Goal: Information Seeking & Learning: Understand process/instructions

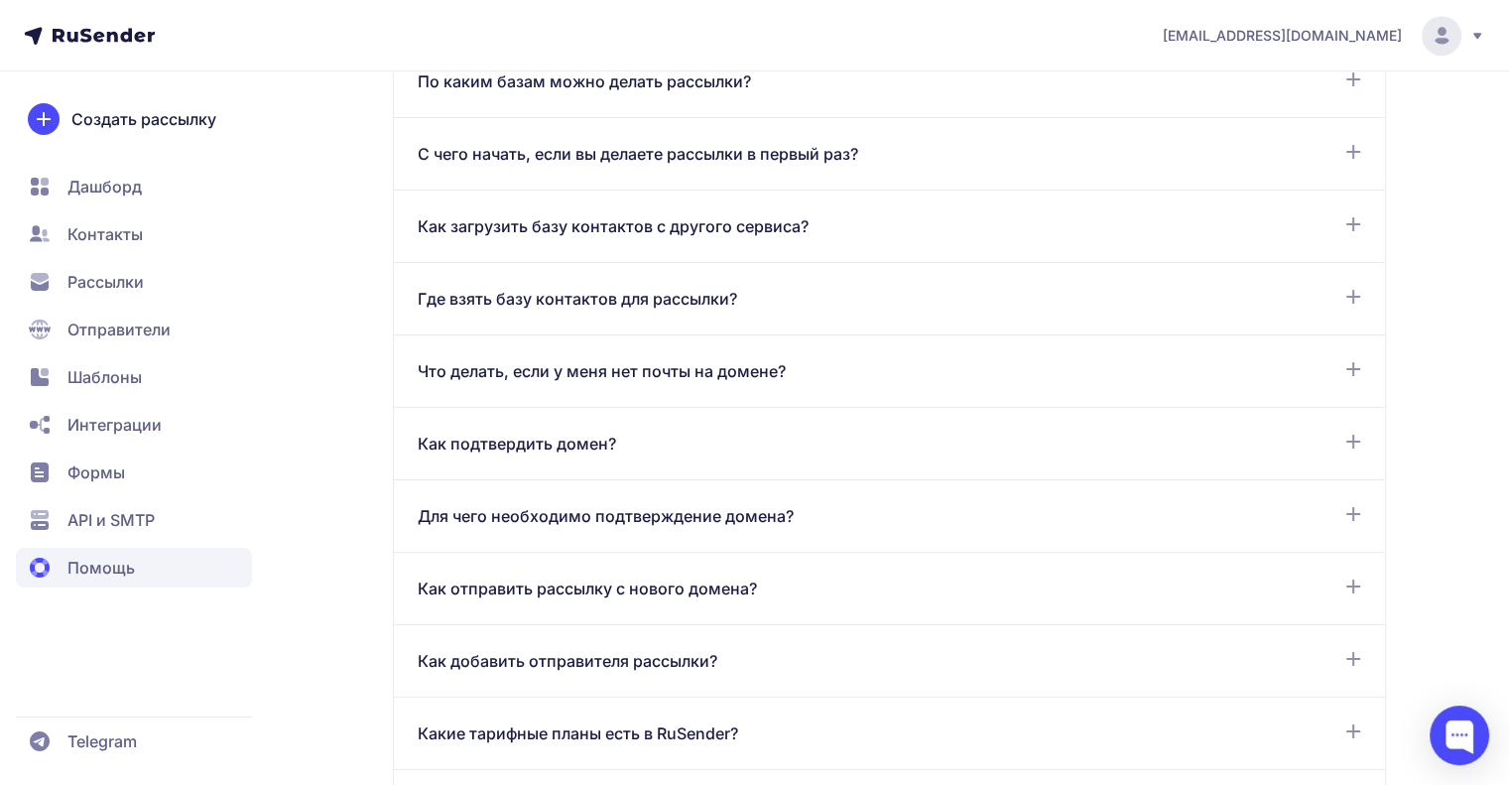
scroll to position [1091, 0]
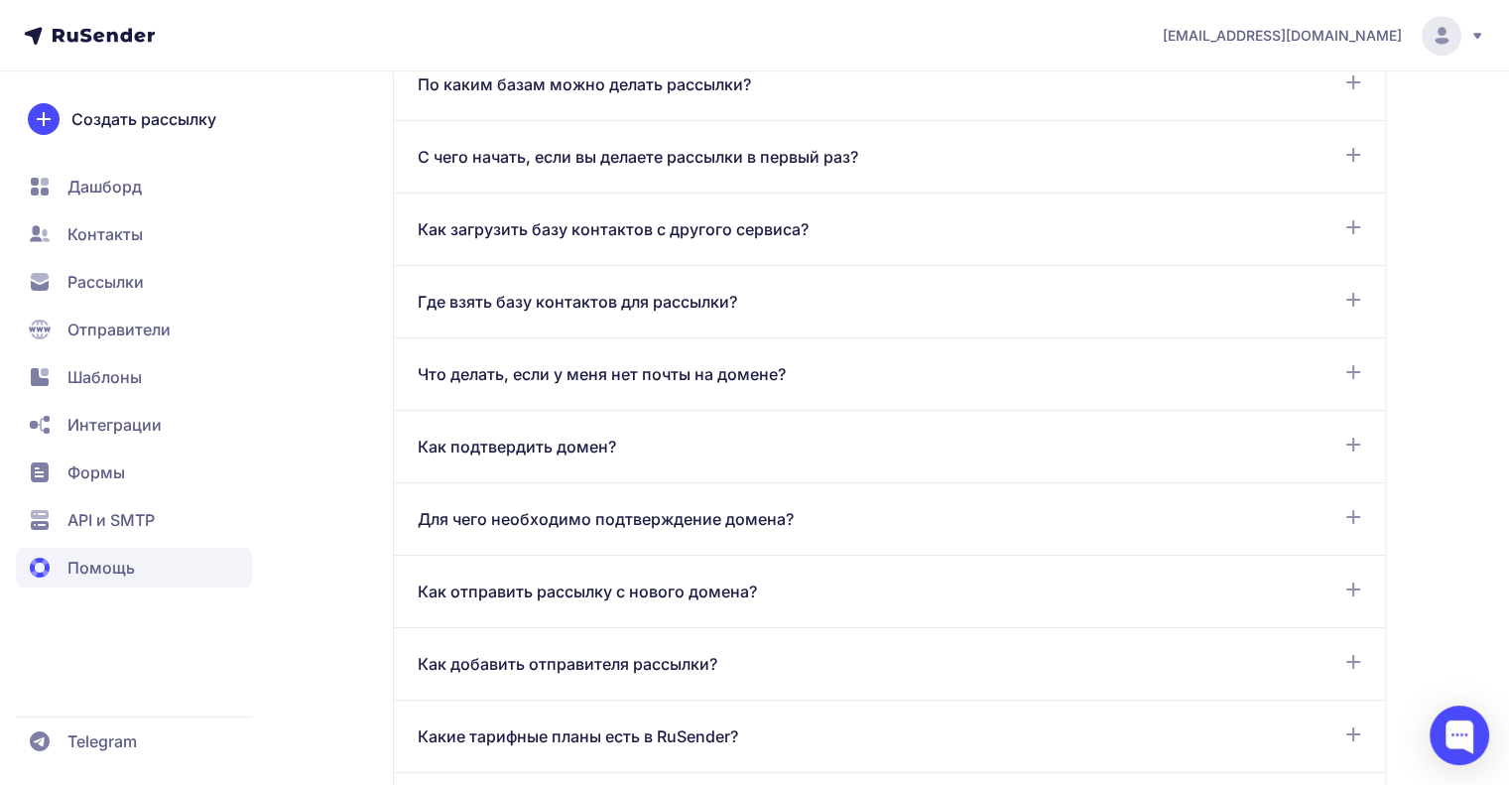
click at [651, 571] on div "Как отправить рассылку с нового домена? Если вы впервые создали почту на домене…" at bounding box center [889, 591] width 991 height 72
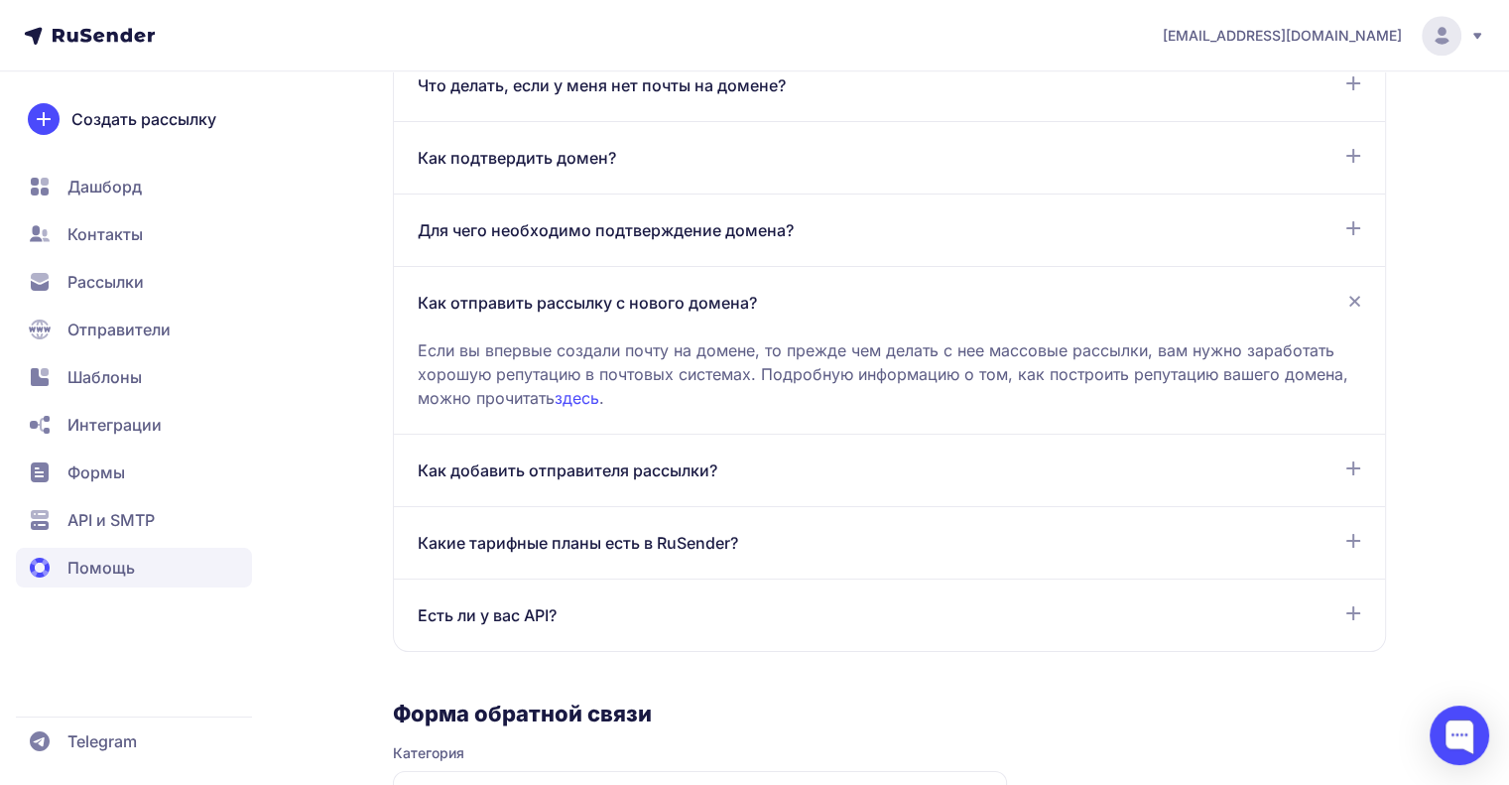
scroll to position [1383, 0]
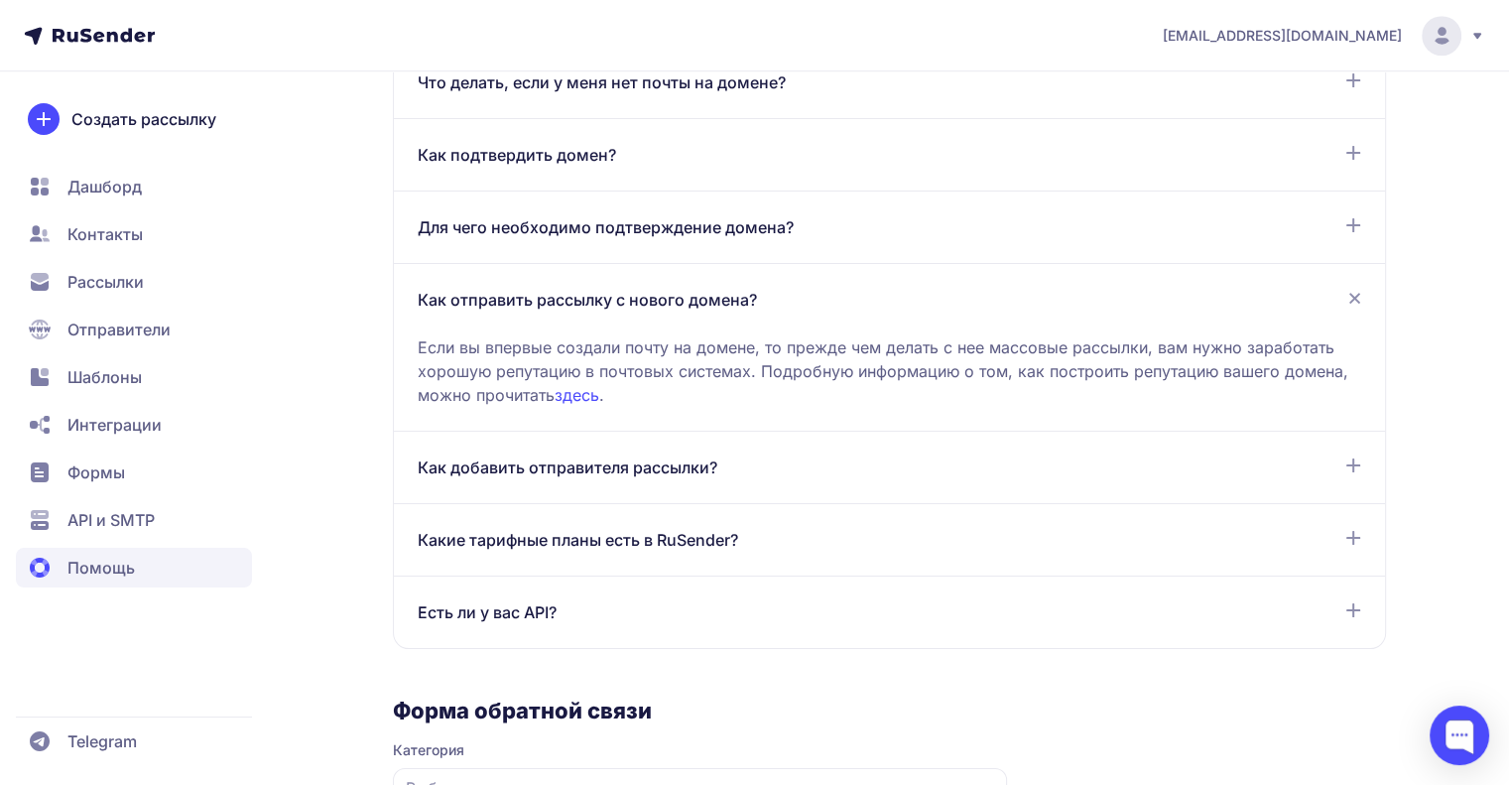
click at [639, 153] on div "Как подтвердить домен?" at bounding box center [889, 155] width 943 height 24
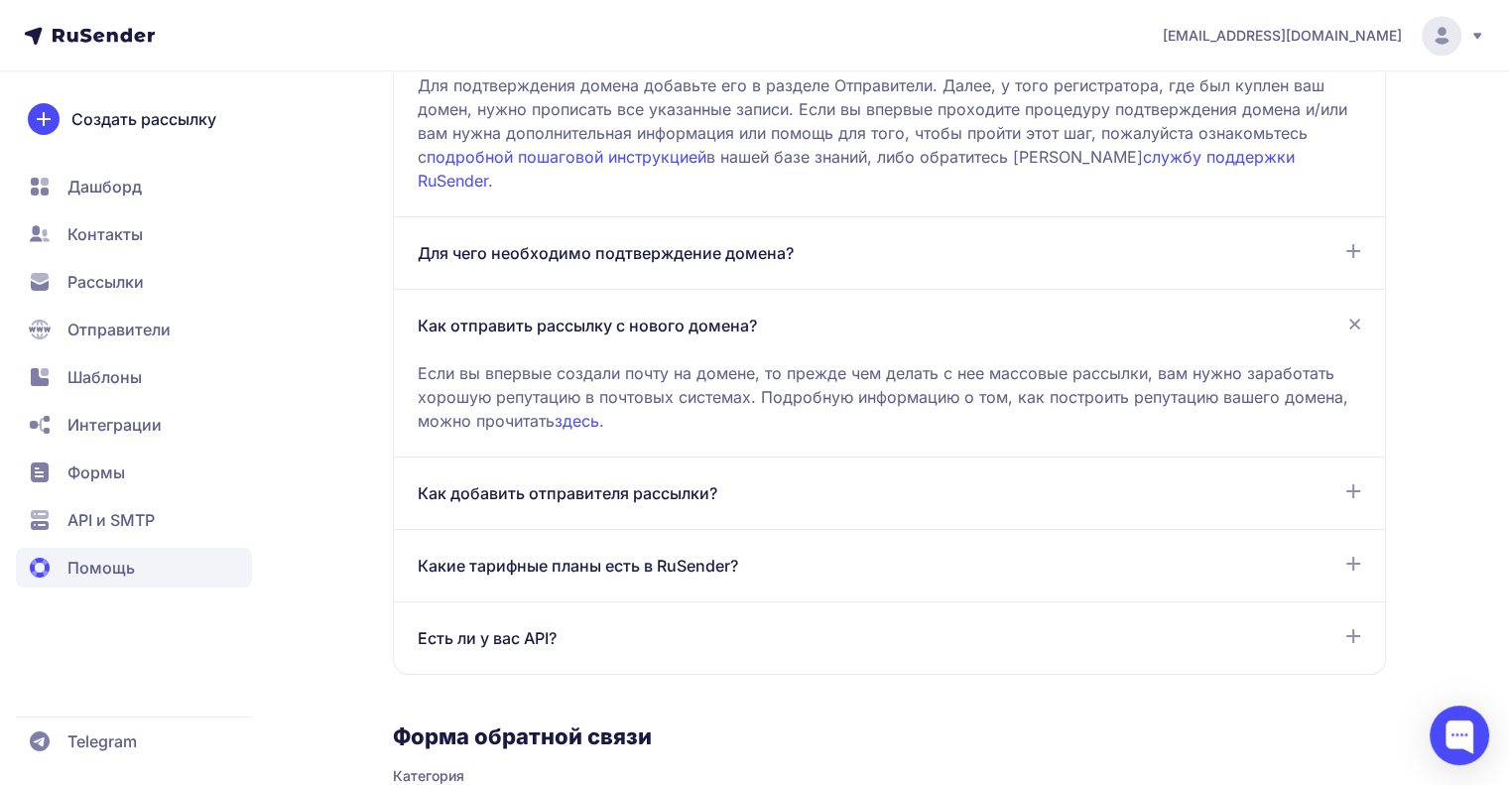
scroll to position [1499, 0]
click at [643, 555] on span "Какие тарифные планы есть в RuSender?" at bounding box center [578, 567] width 320 height 24
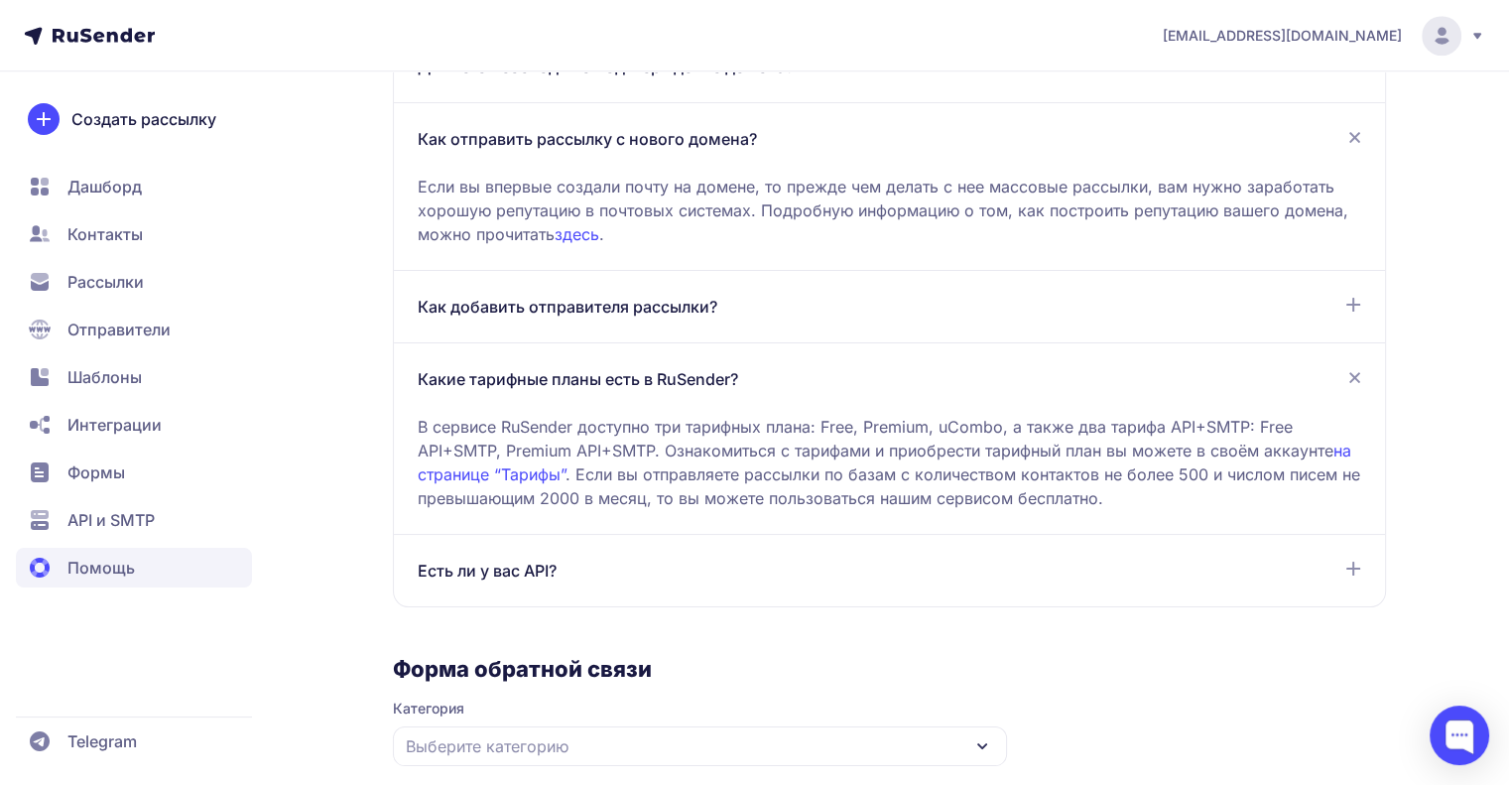
scroll to position [1726, 0]
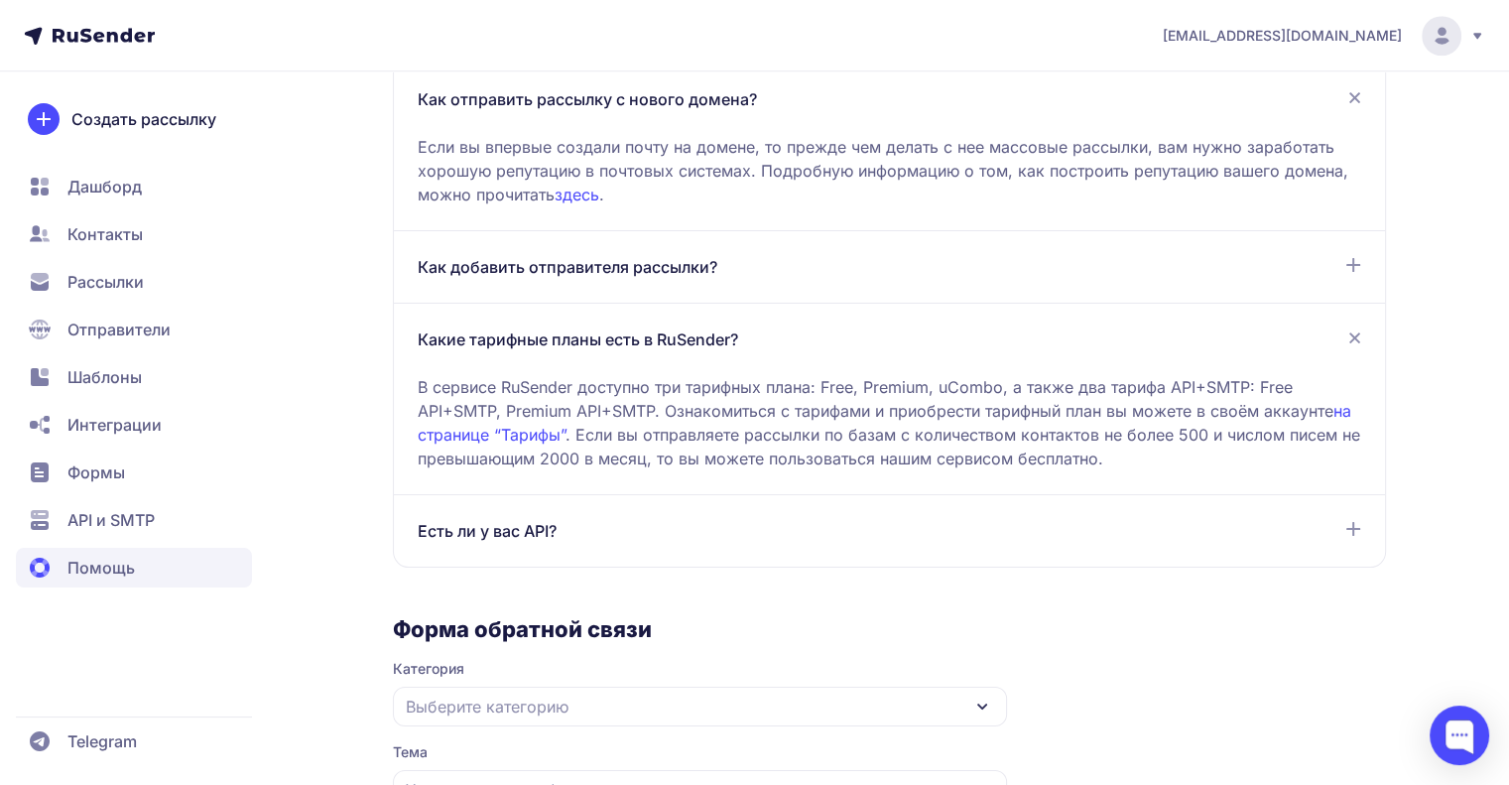
click at [1345, 401] on link "на странице “Тарифы”" at bounding box center [884, 423] width 933 height 44
click at [127, 115] on span "Создать рассылку" at bounding box center [143, 119] width 145 height 24
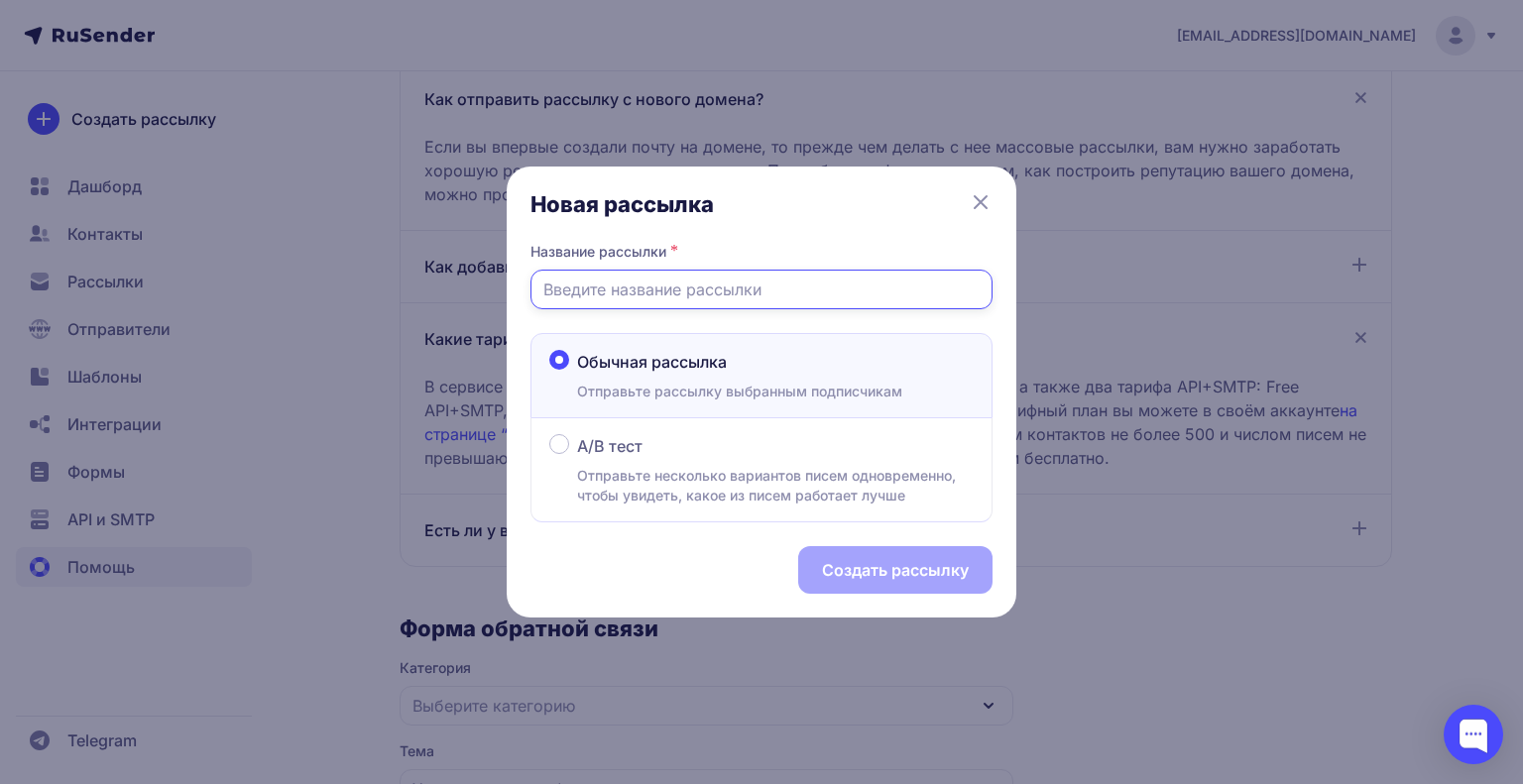
click at [638, 288] on input "text" at bounding box center [762, 290] width 462 height 40
type input "ь"
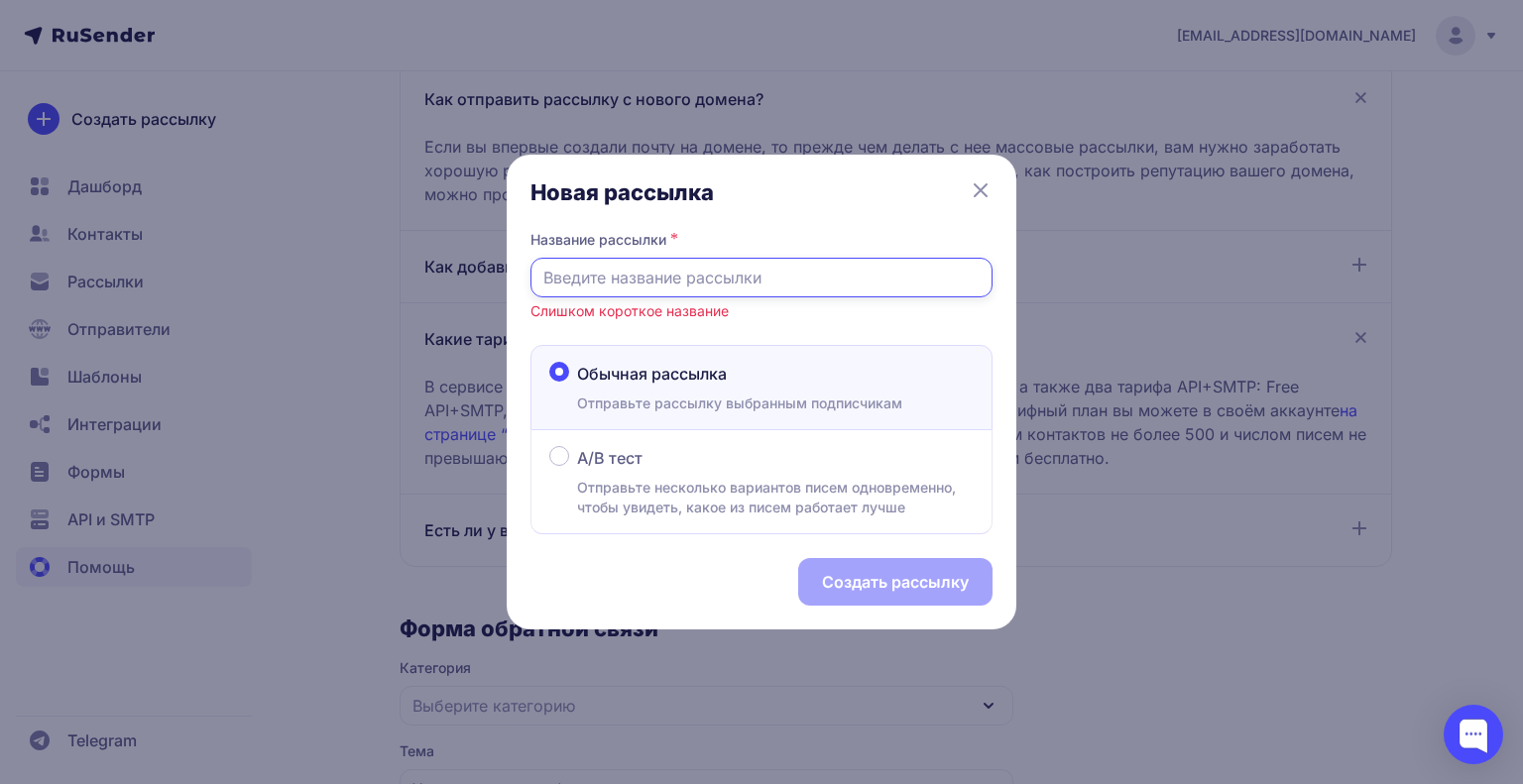
type input "m"
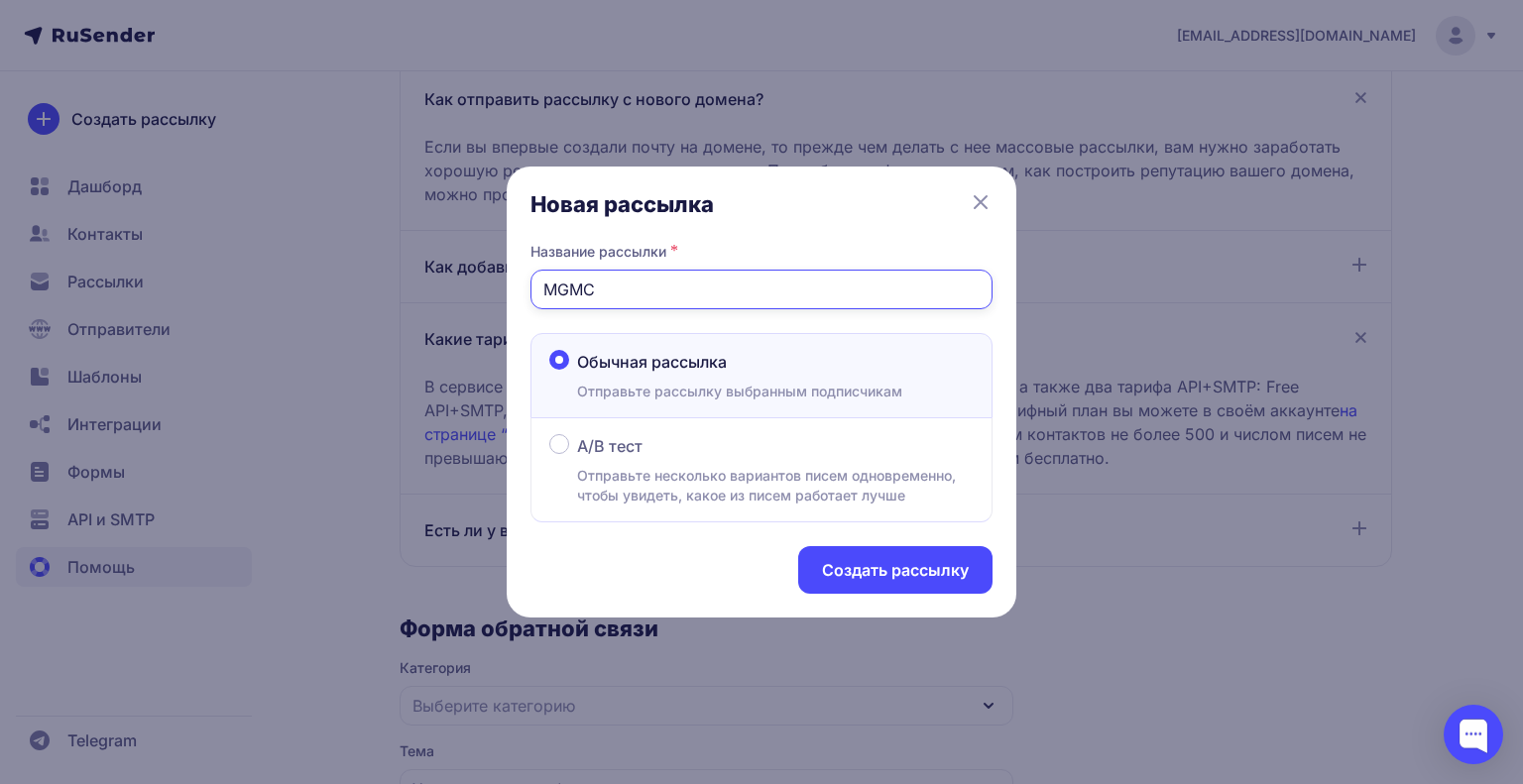
type input "MGMC"
click at [868, 577] on button "Создать рассылку" at bounding box center [895, 570] width 194 height 48
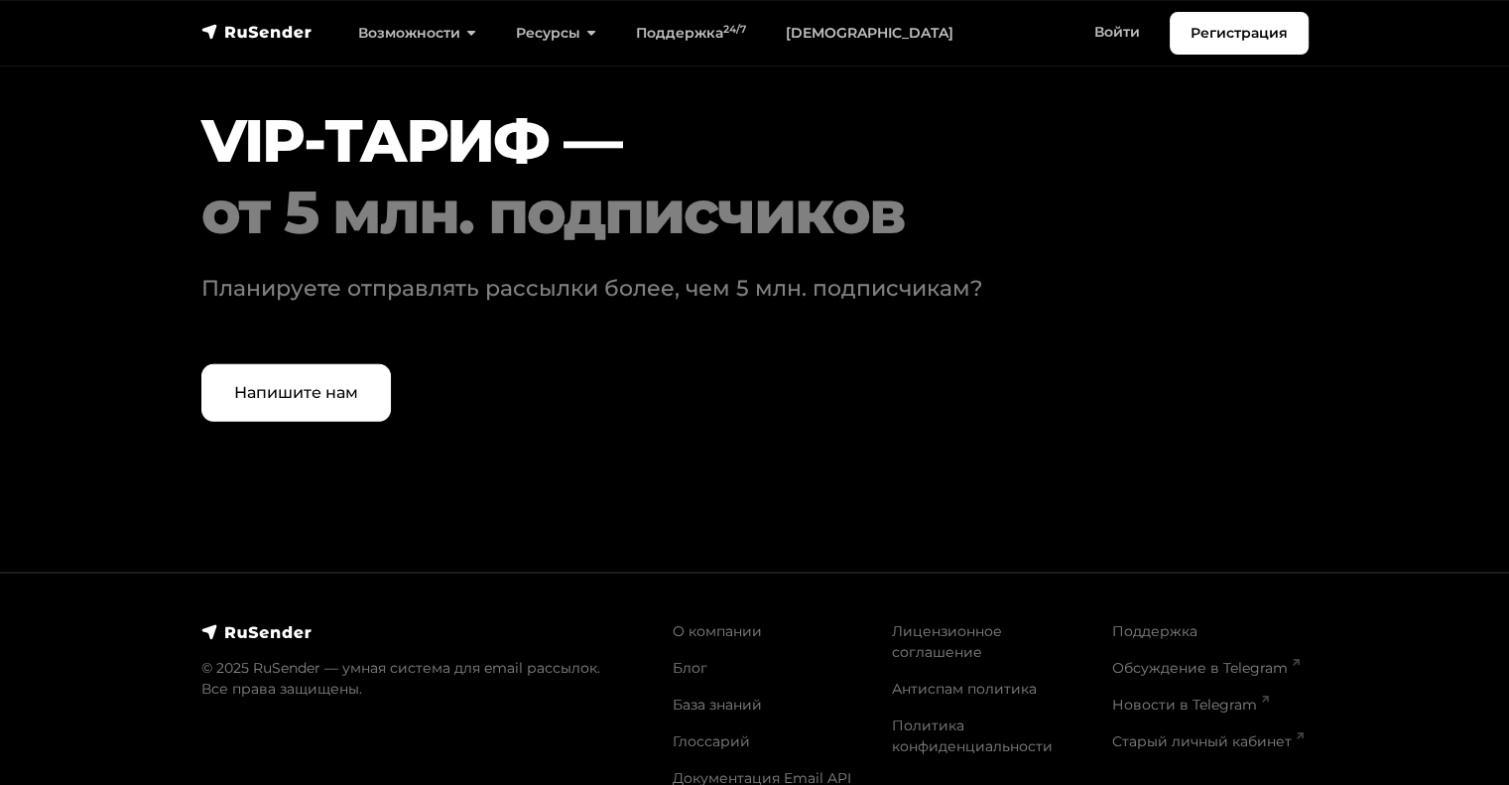
scroll to position [6144, 0]
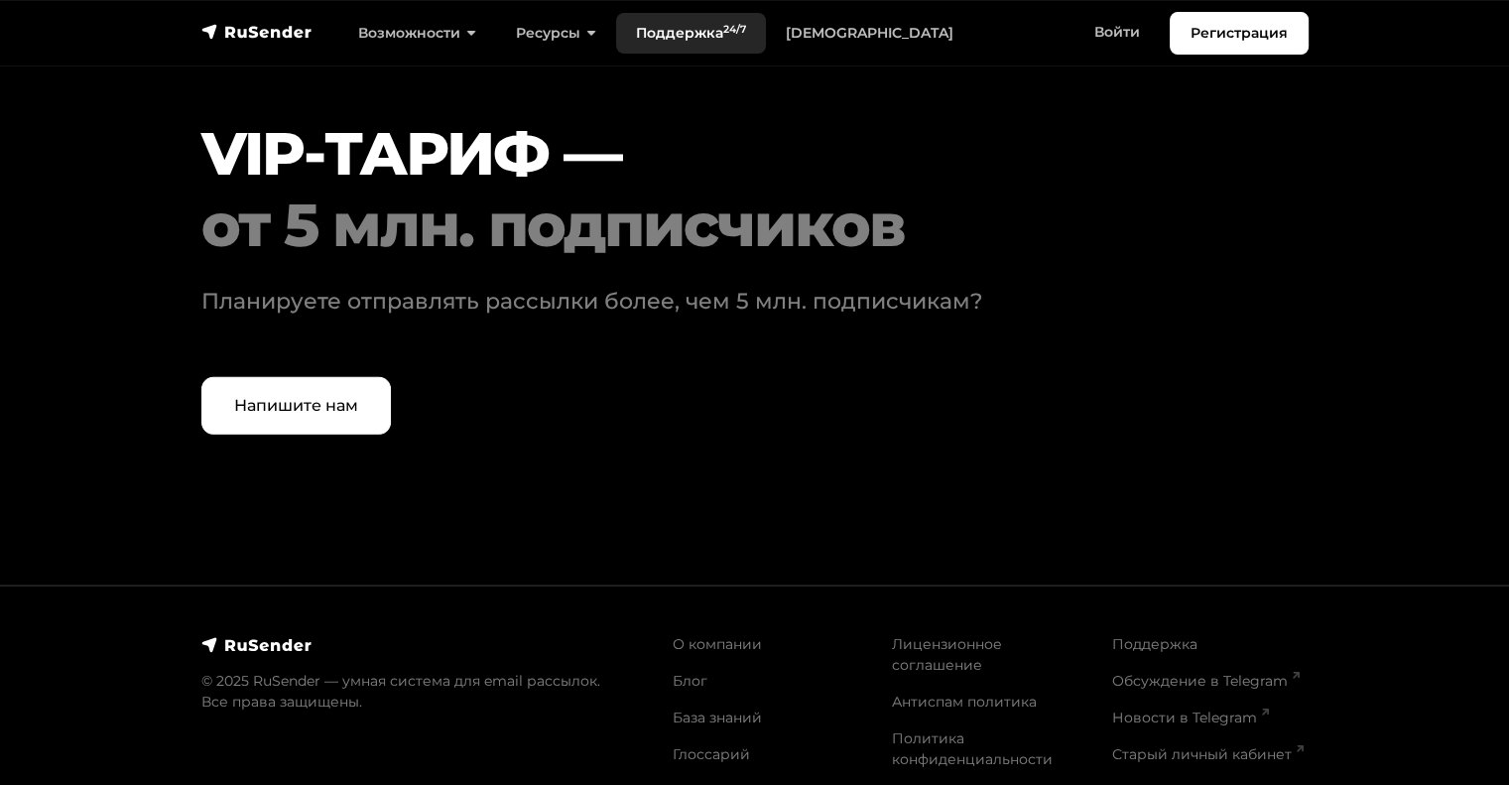
click at [687, 27] on link "Поддержка 24/7" at bounding box center [691, 33] width 150 height 41
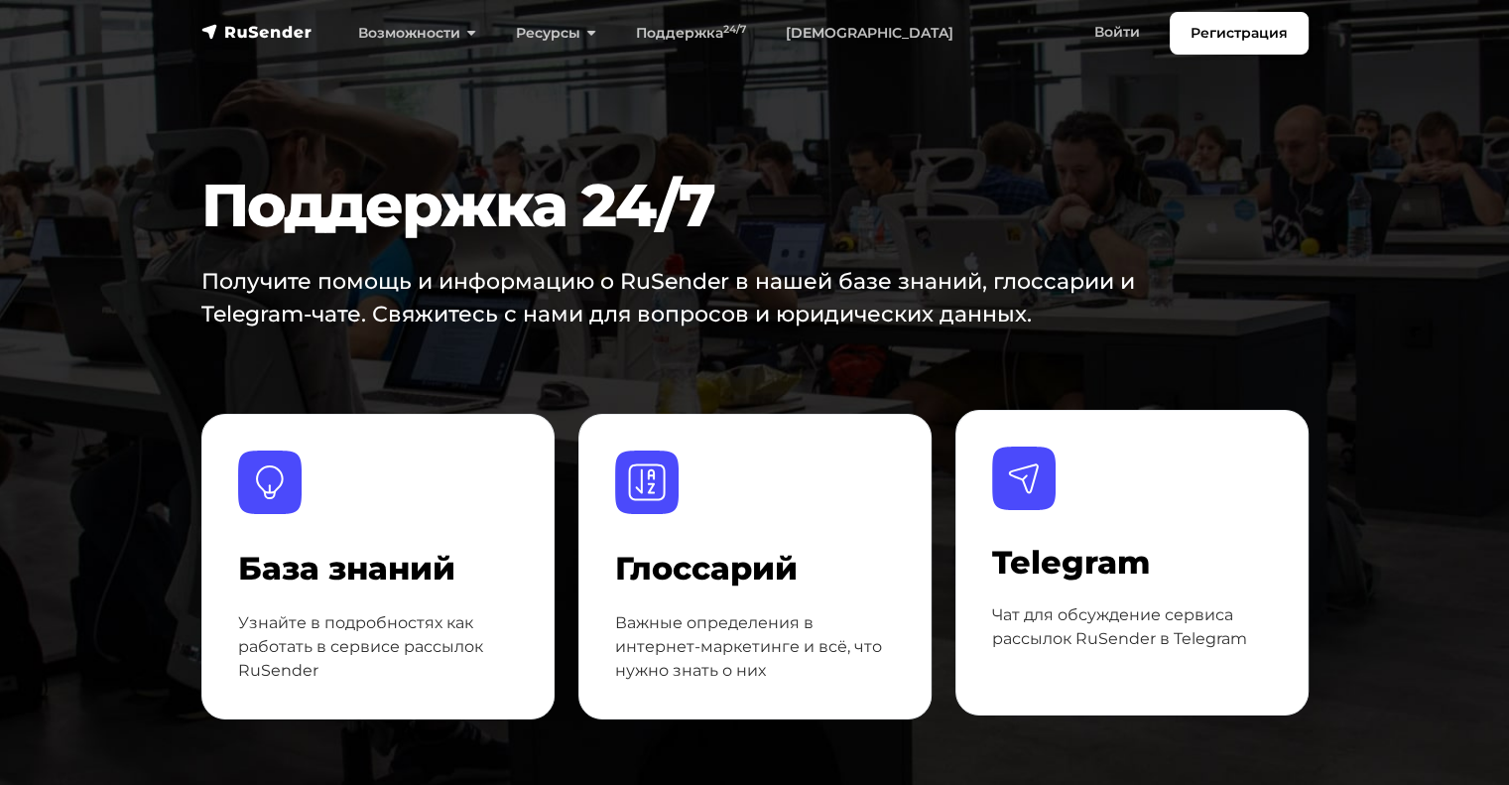
click at [1135, 544] on h4 "Telegram" at bounding box center [1132, 563] width 280 height 38
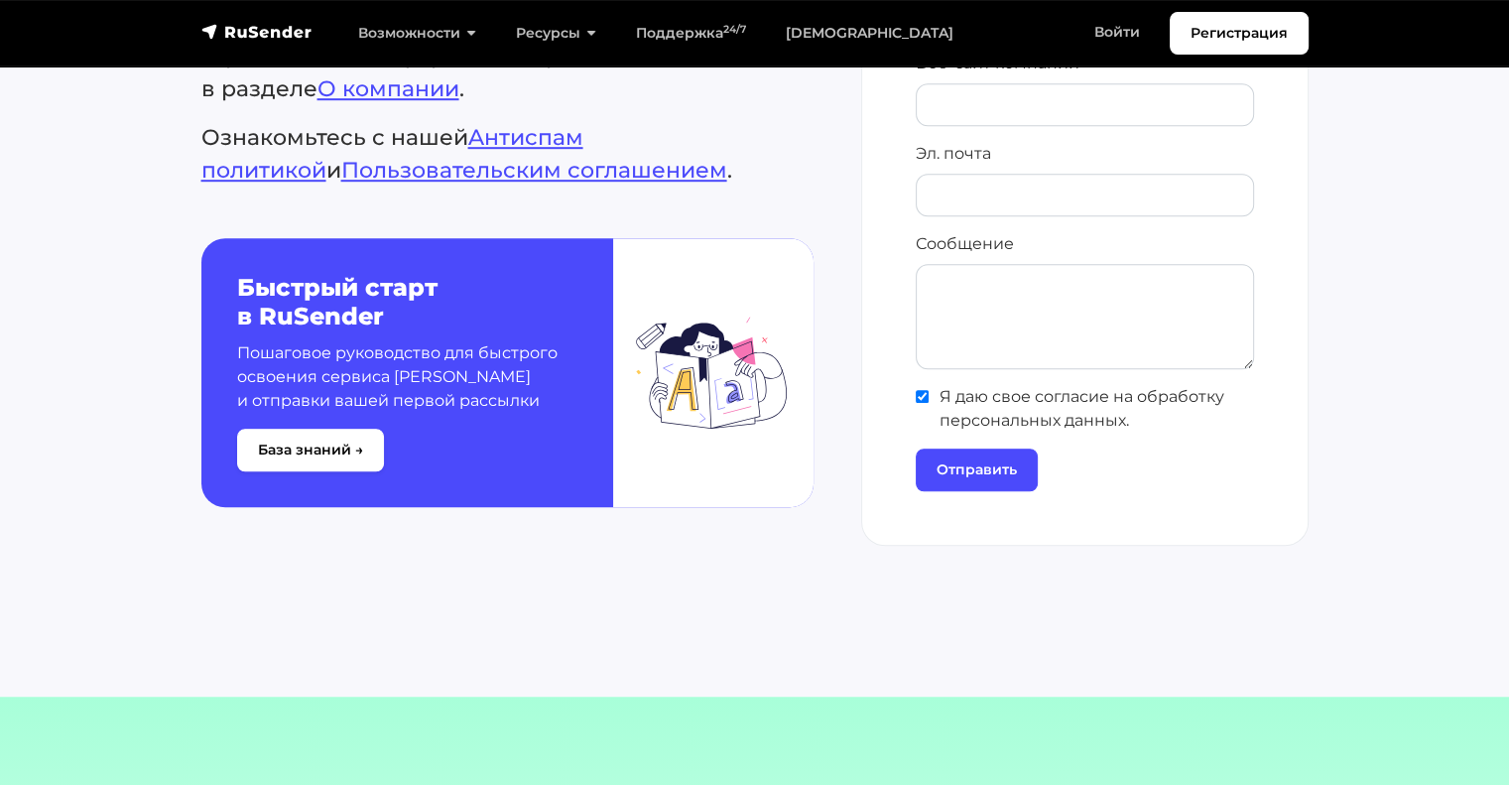
scroll to position [1174, 0]
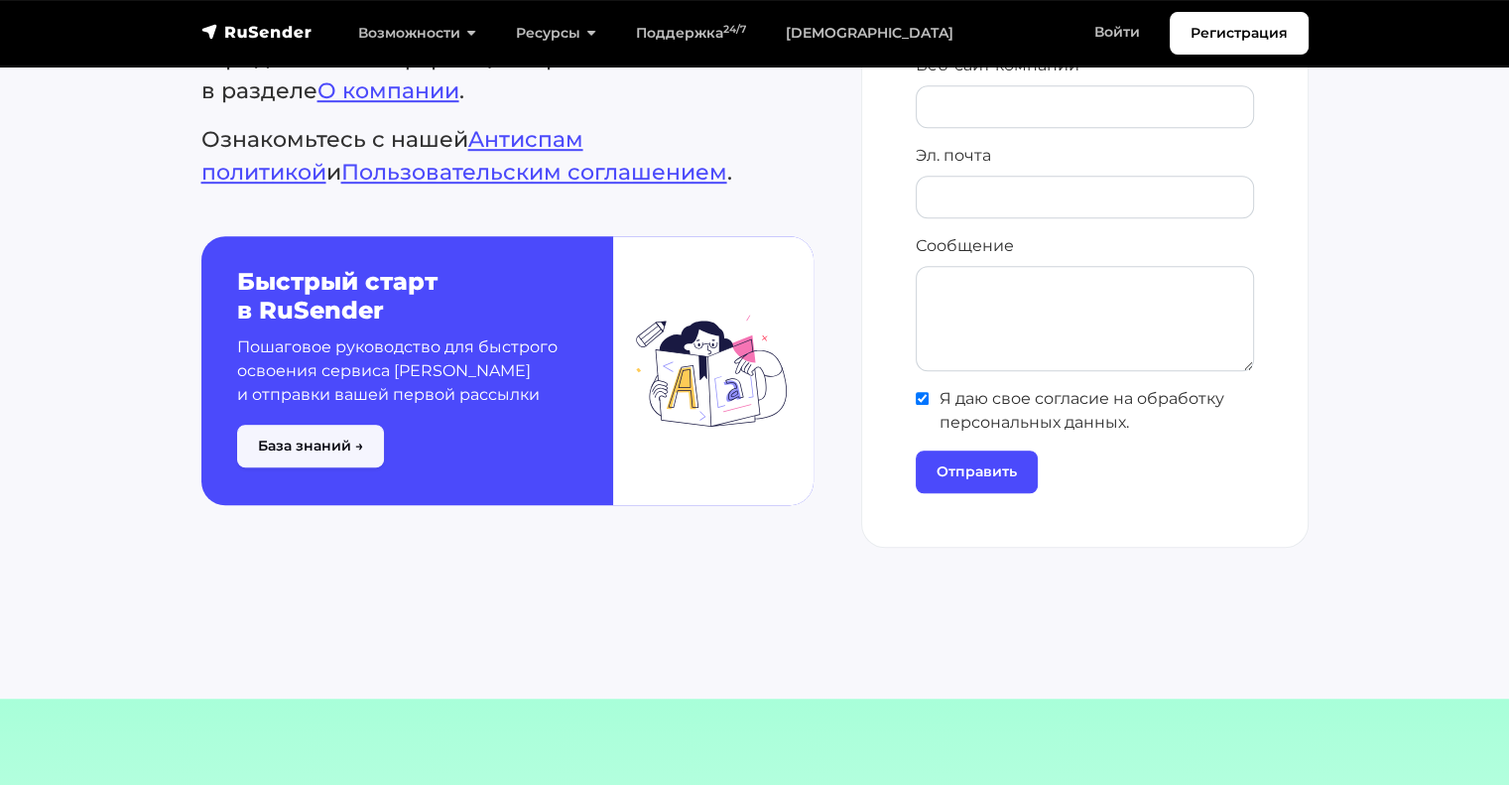
click at [298, 441] on button "База знаний →" at bounding box center [310, 446] width 147 height 43
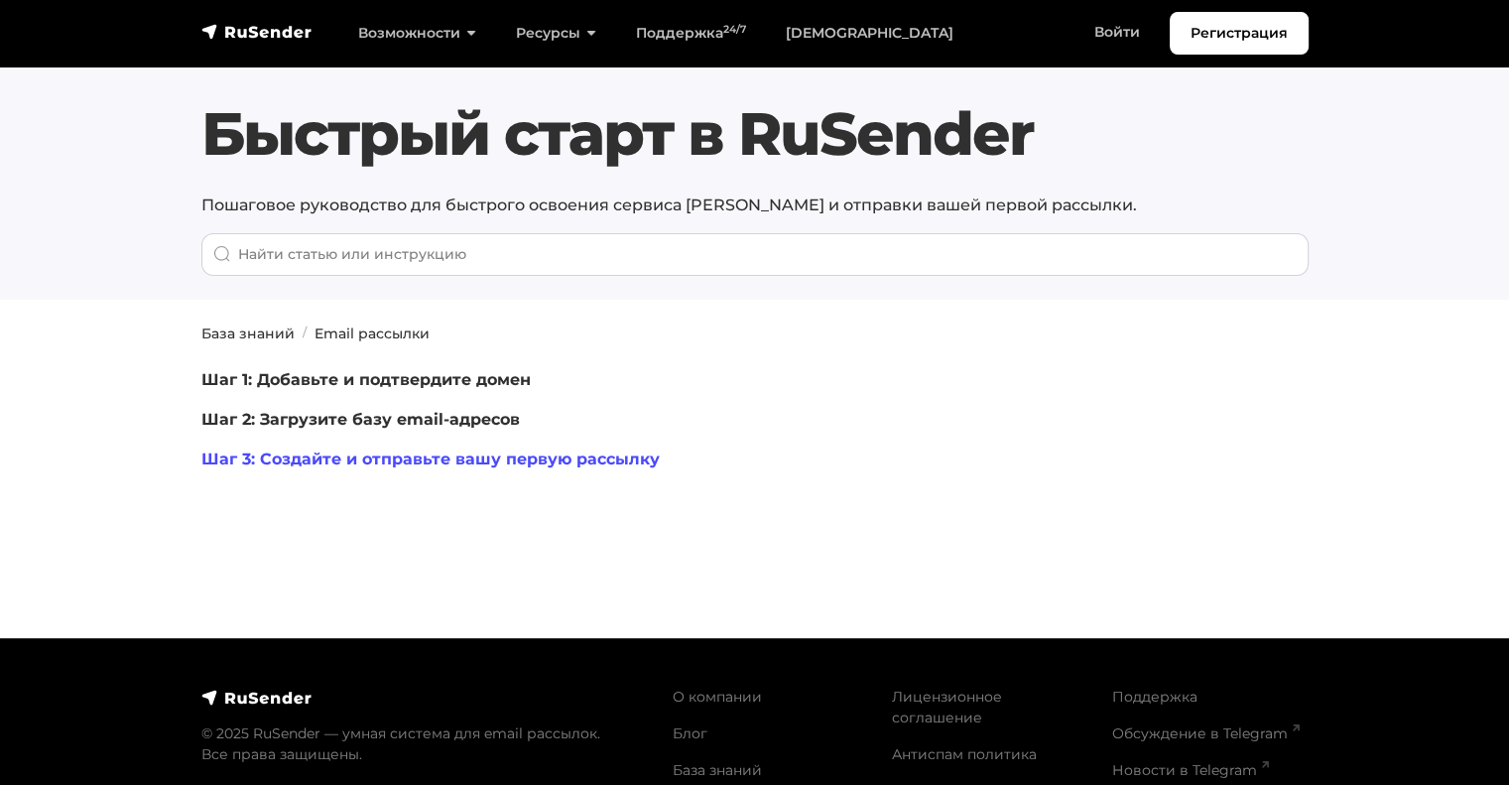
click at [329, 467] on link "Шаг 3: Создайте и отправьте вашу первую рассылку" at bounding box center [430, 458] width 458 height 19
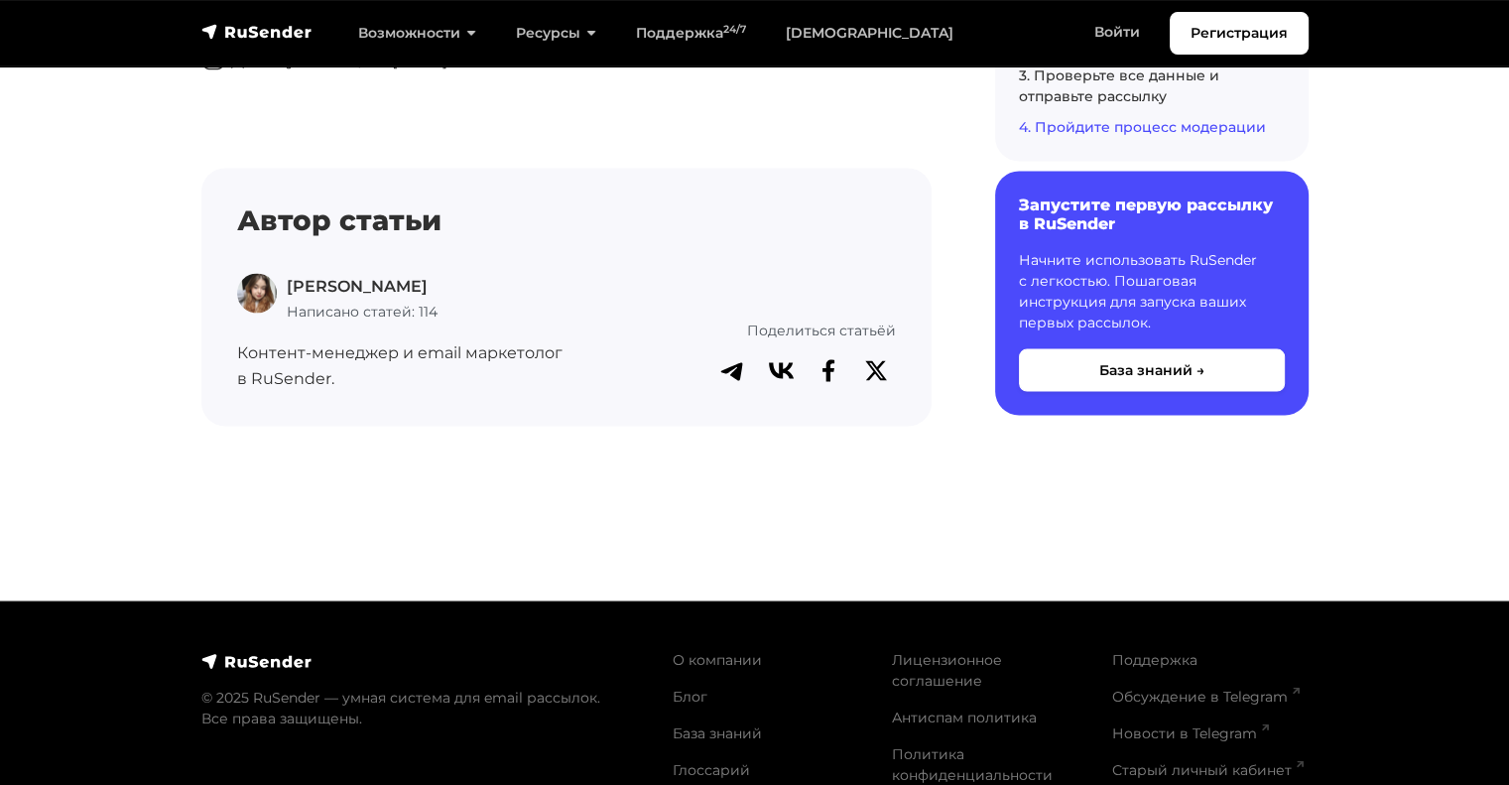
scroll to position [11352, 0]
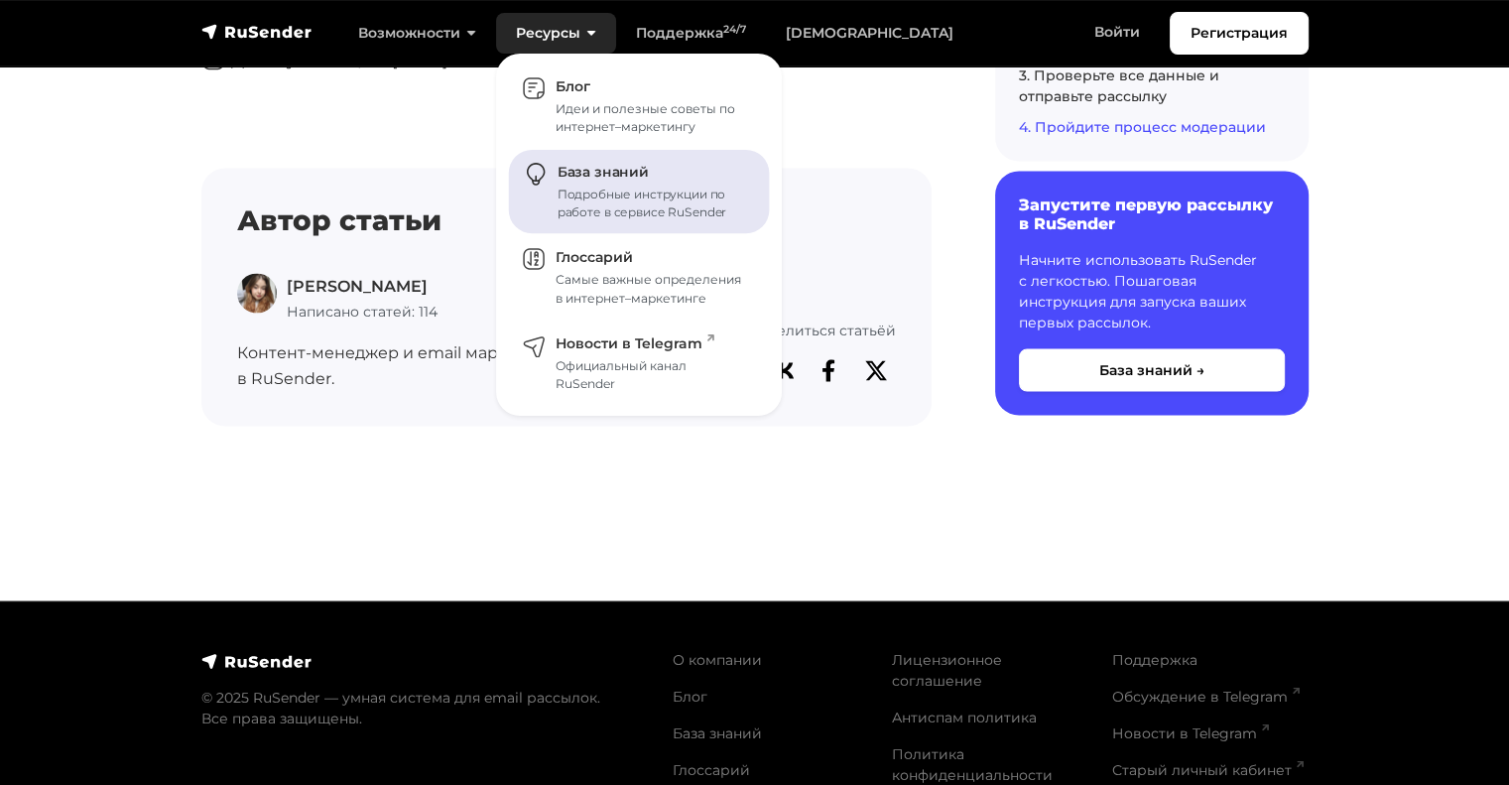
click at [620, 205] on div "Подробные инструкции по работе в сервисе RuSender" at bounding box center [651, 203] width 188 height 36
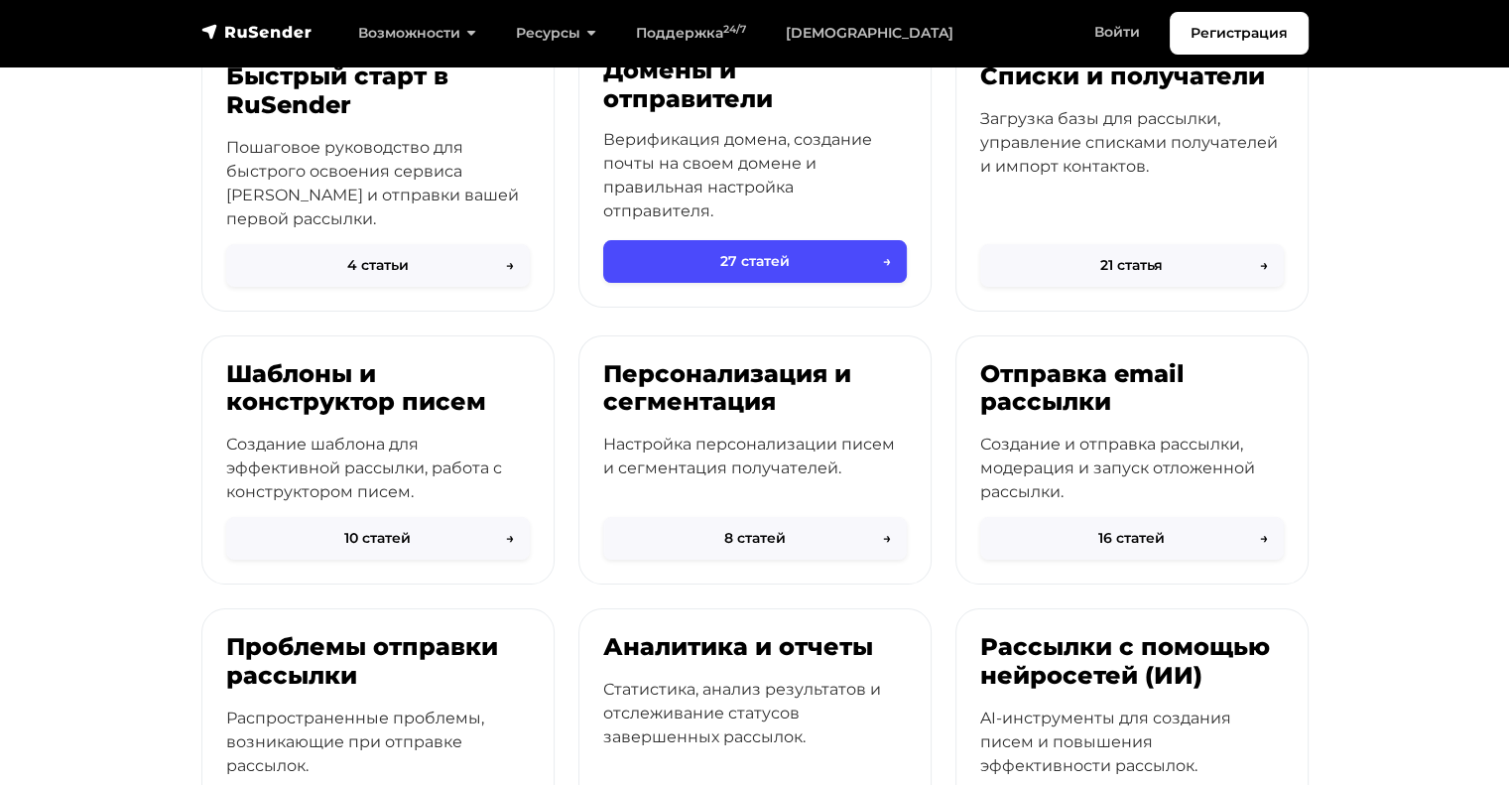
scroll to position [288, 0]
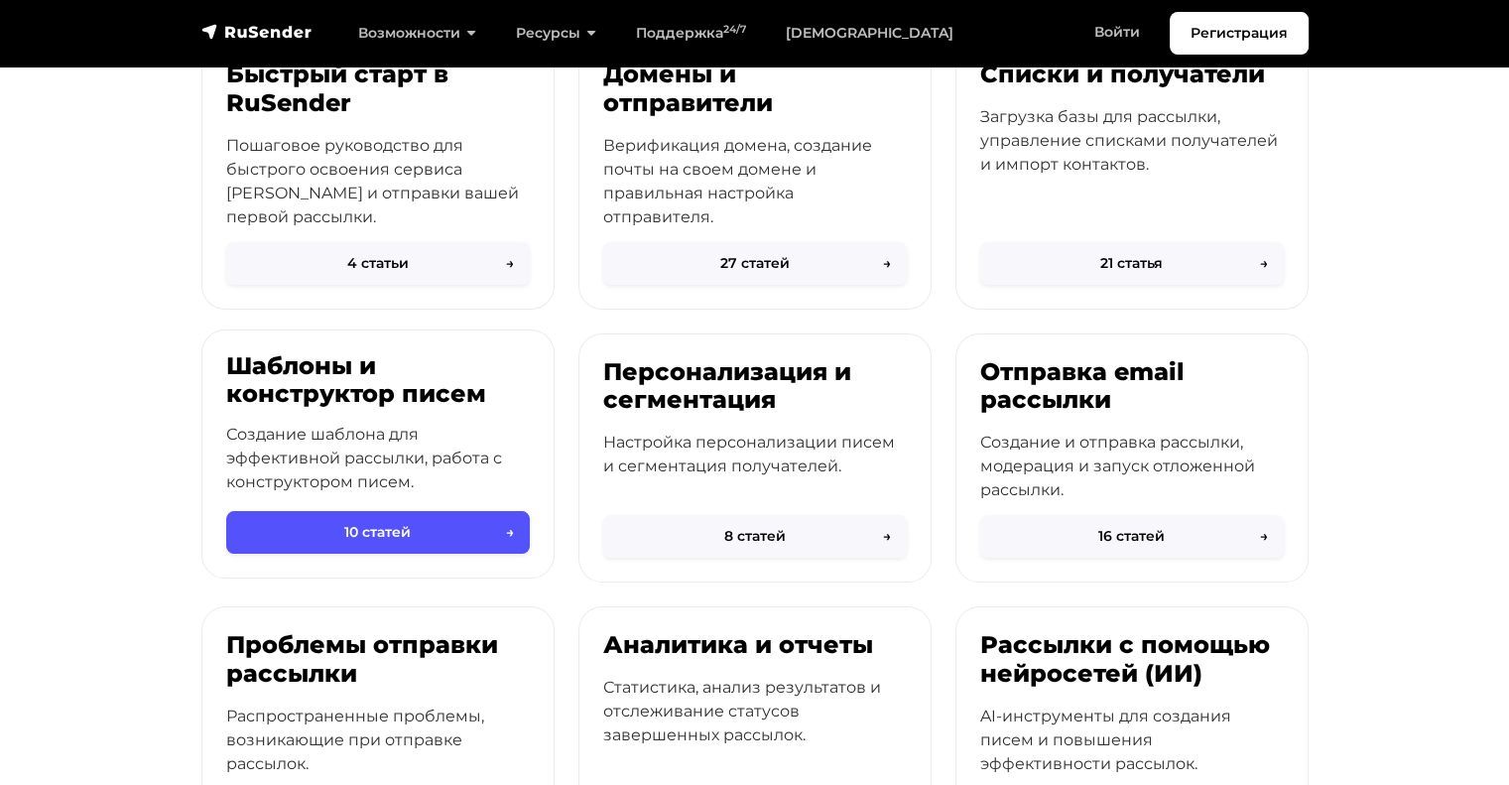
click at [443, 535] on button "10 статей →" at bounding box center [378, 532] width 304 height 43
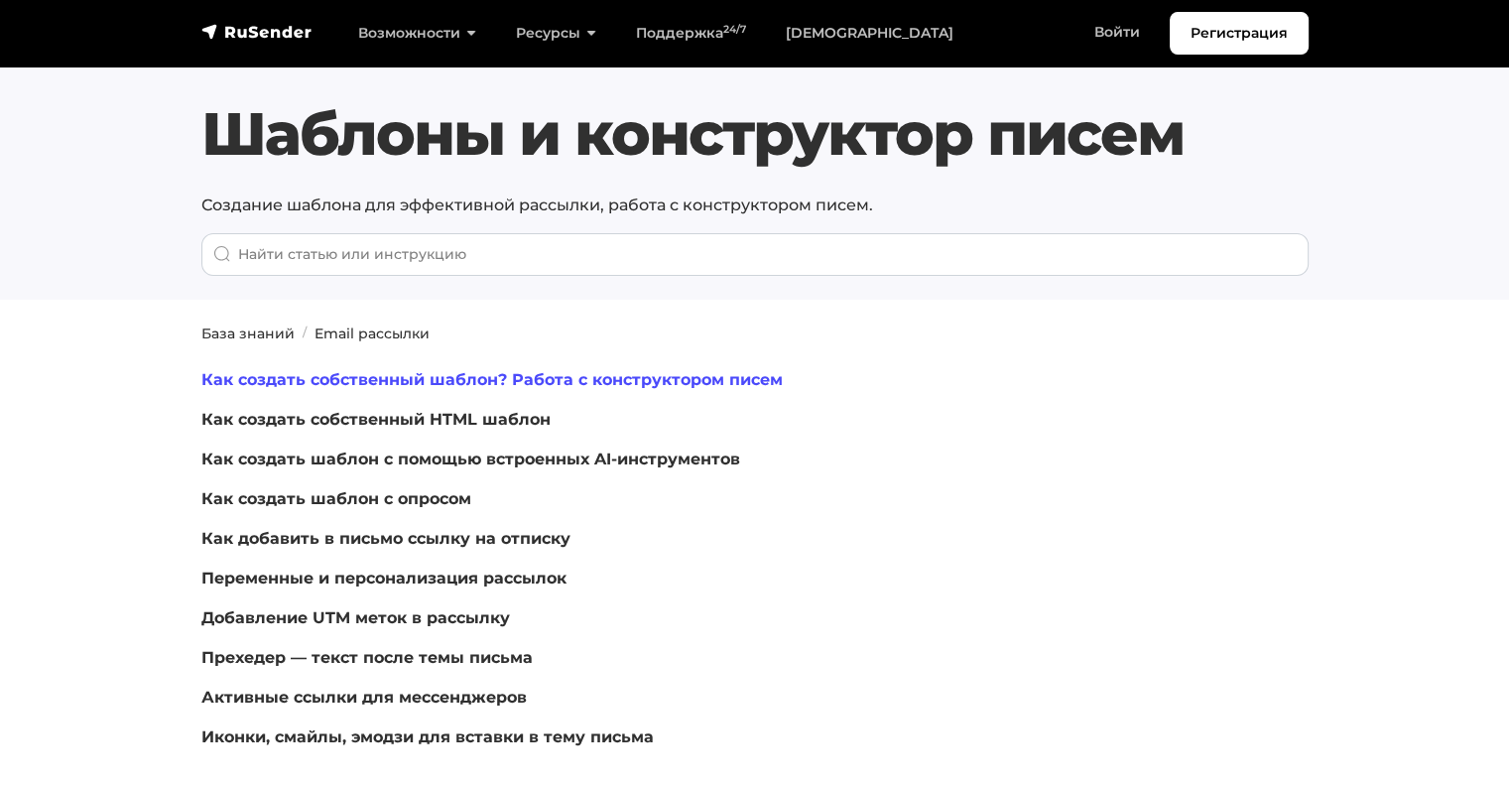
click at [599, 380] on link "Как создать собственный шаблон? Работа с конструктором писем" at bounding box center [491, 379] width 581 height 19
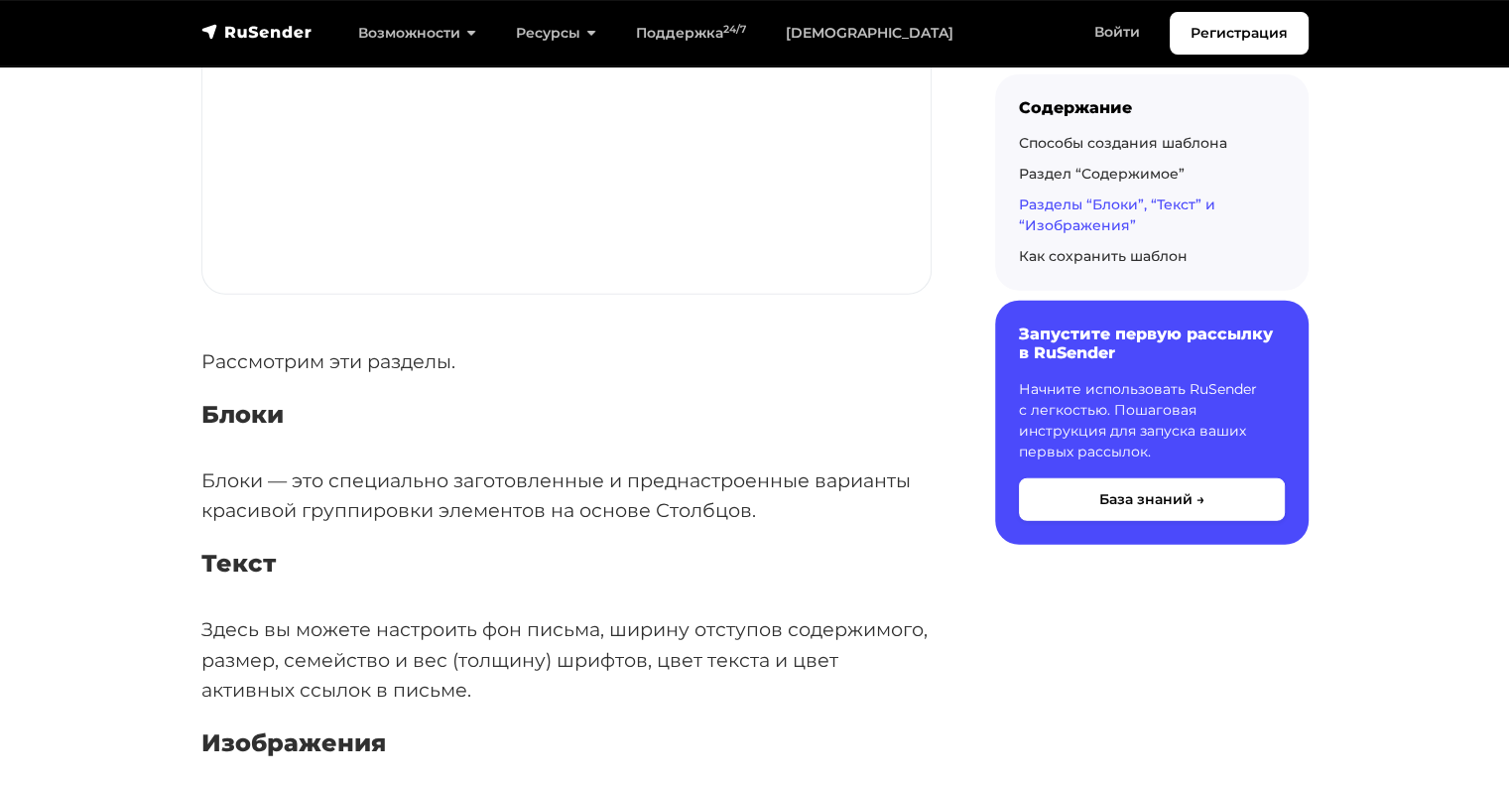
scroll to position [5011, 0]
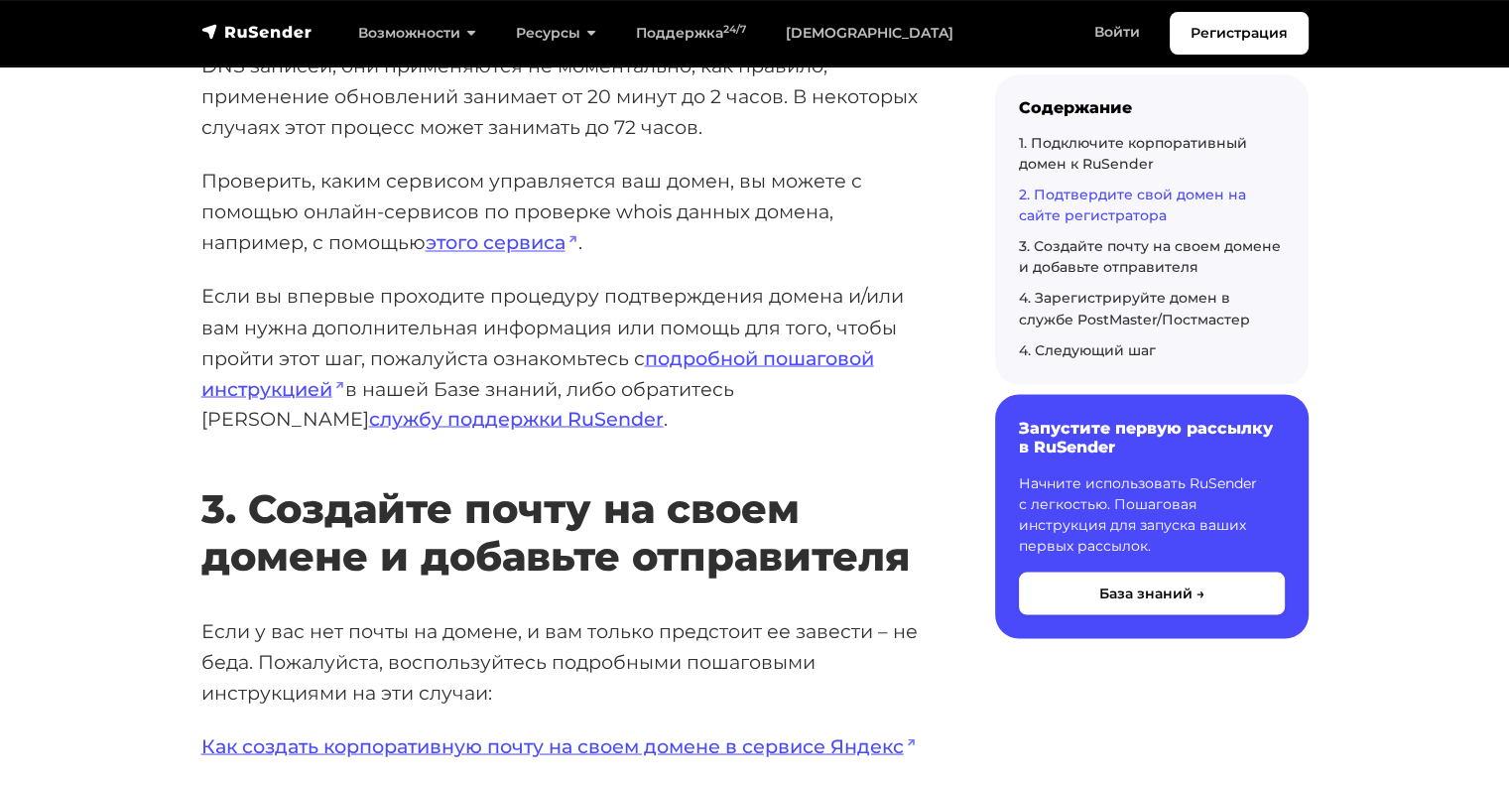
scroll to position [3452, 0]
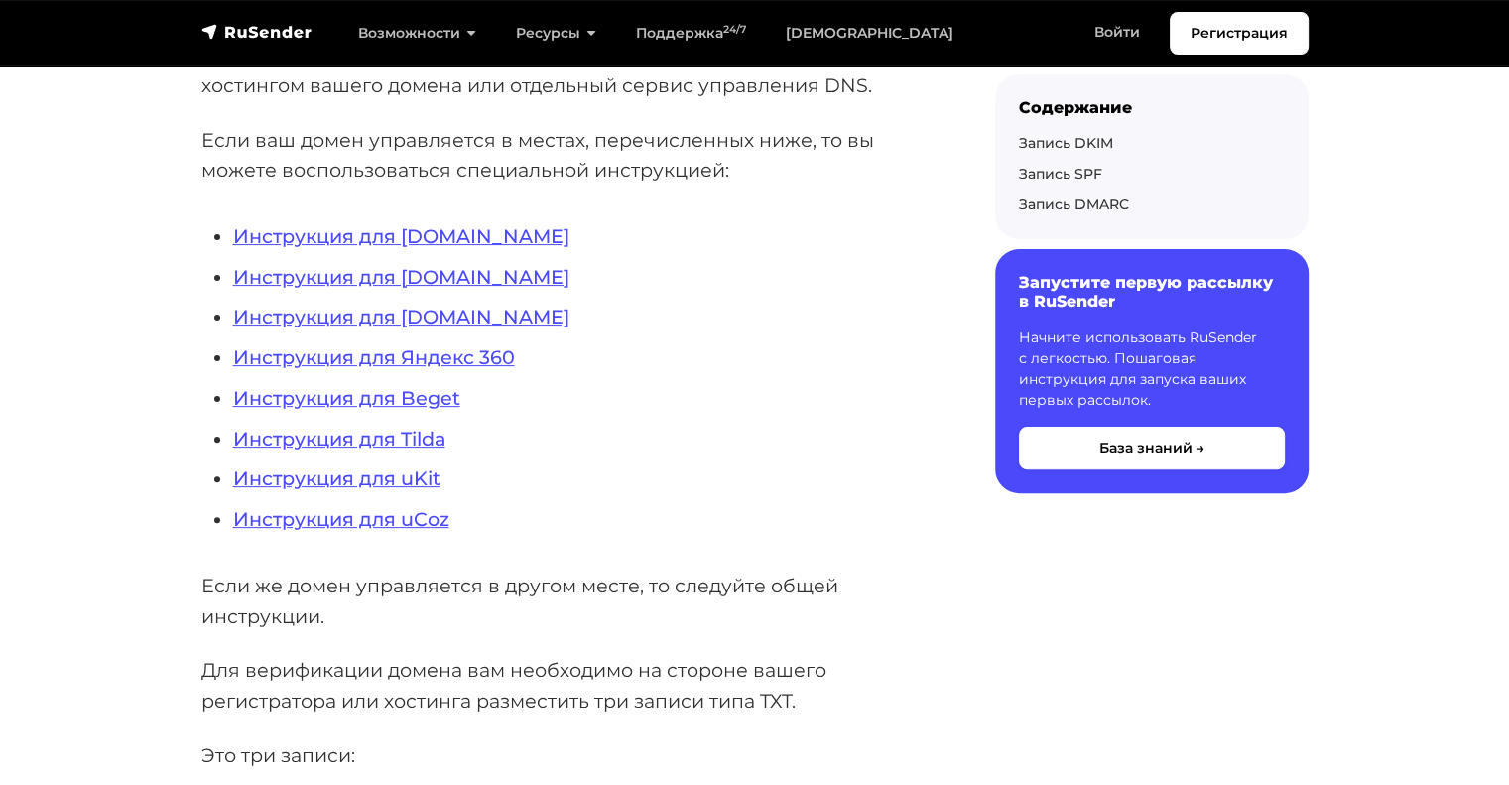
scroll to position [496, 0]
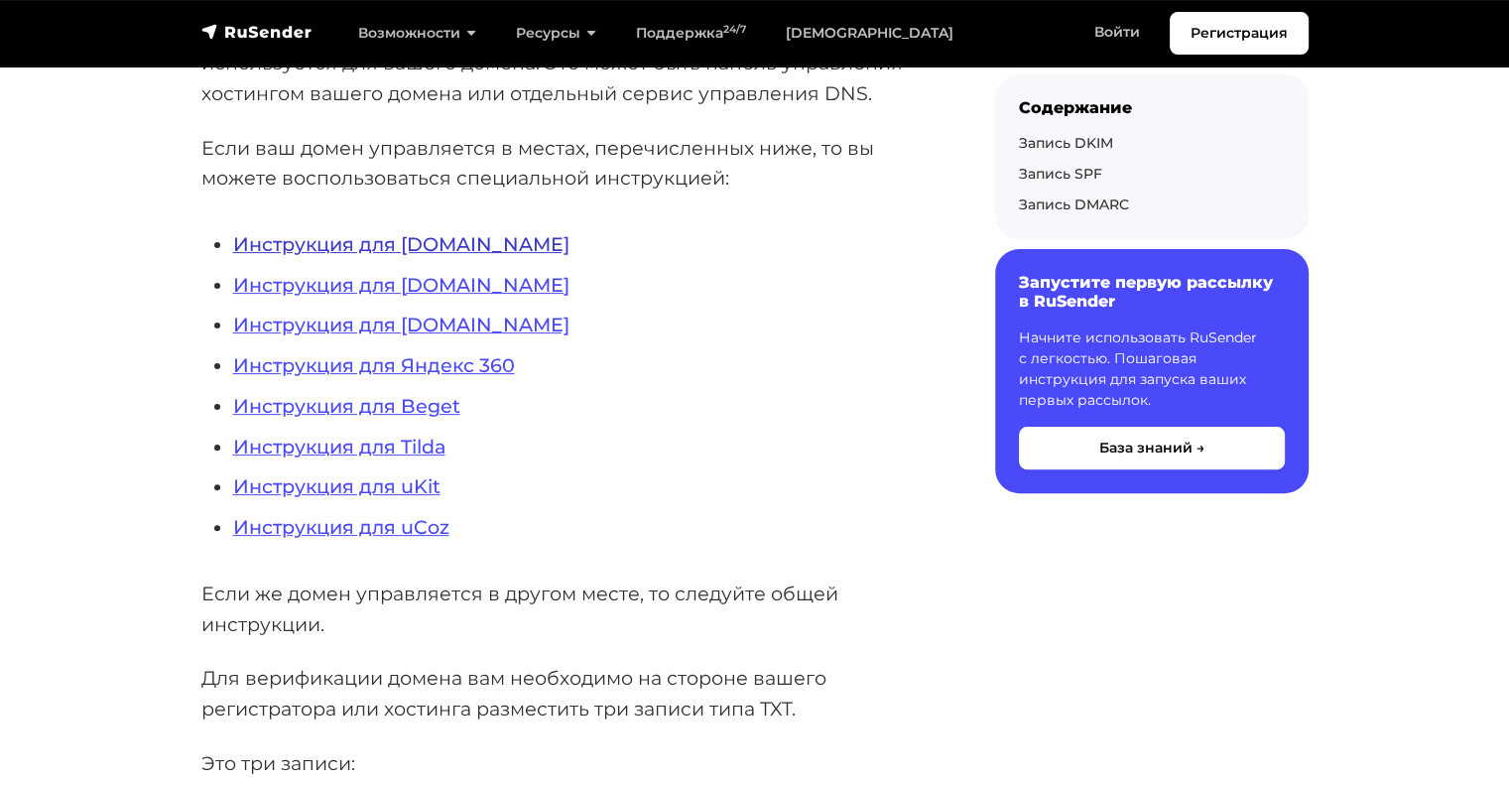
click at [387, 254] on link "Инструкция для REG.RU" at bounding box center [401, 244] width 336 height 24
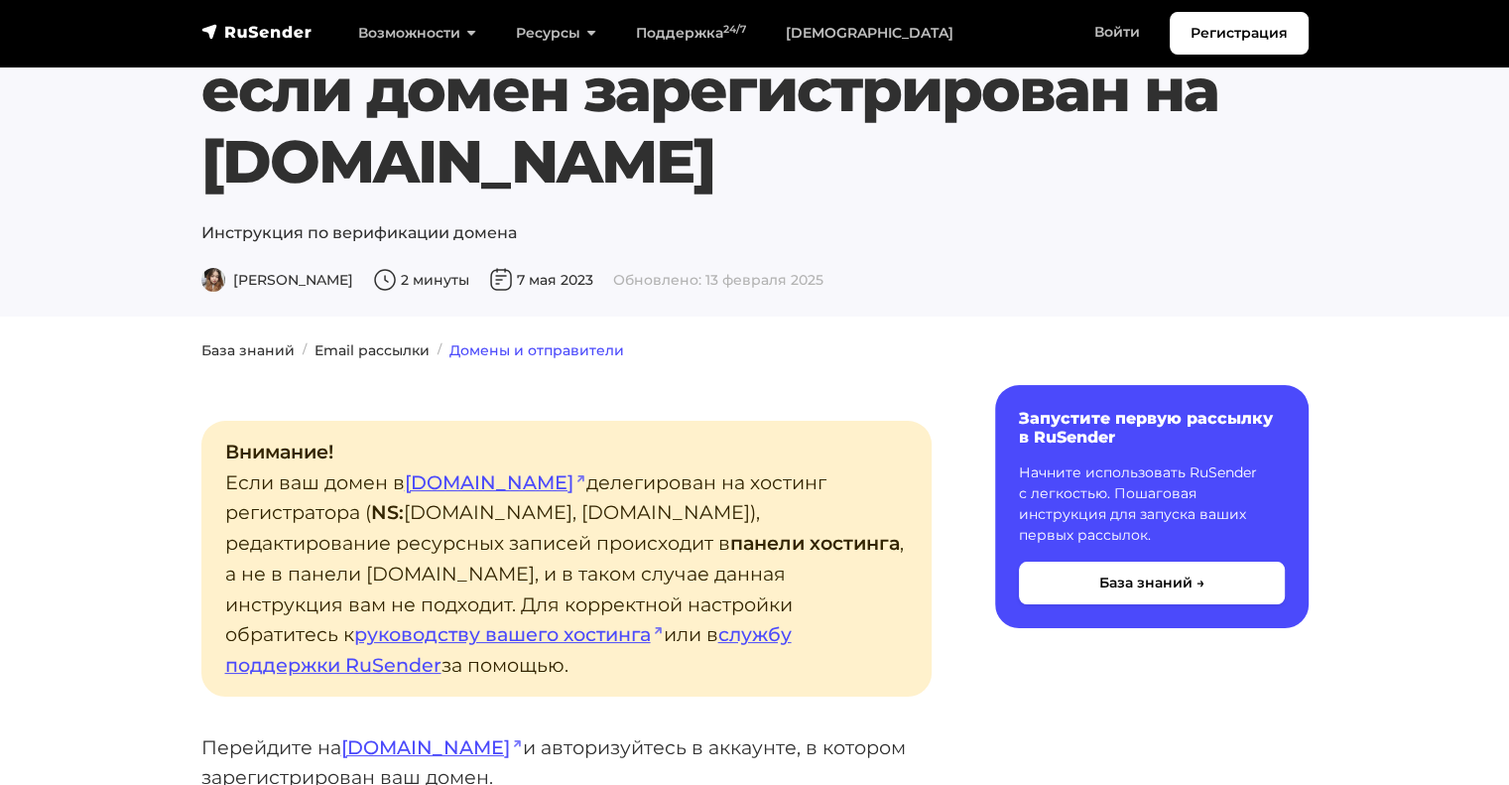
scroll to position [107, 0]
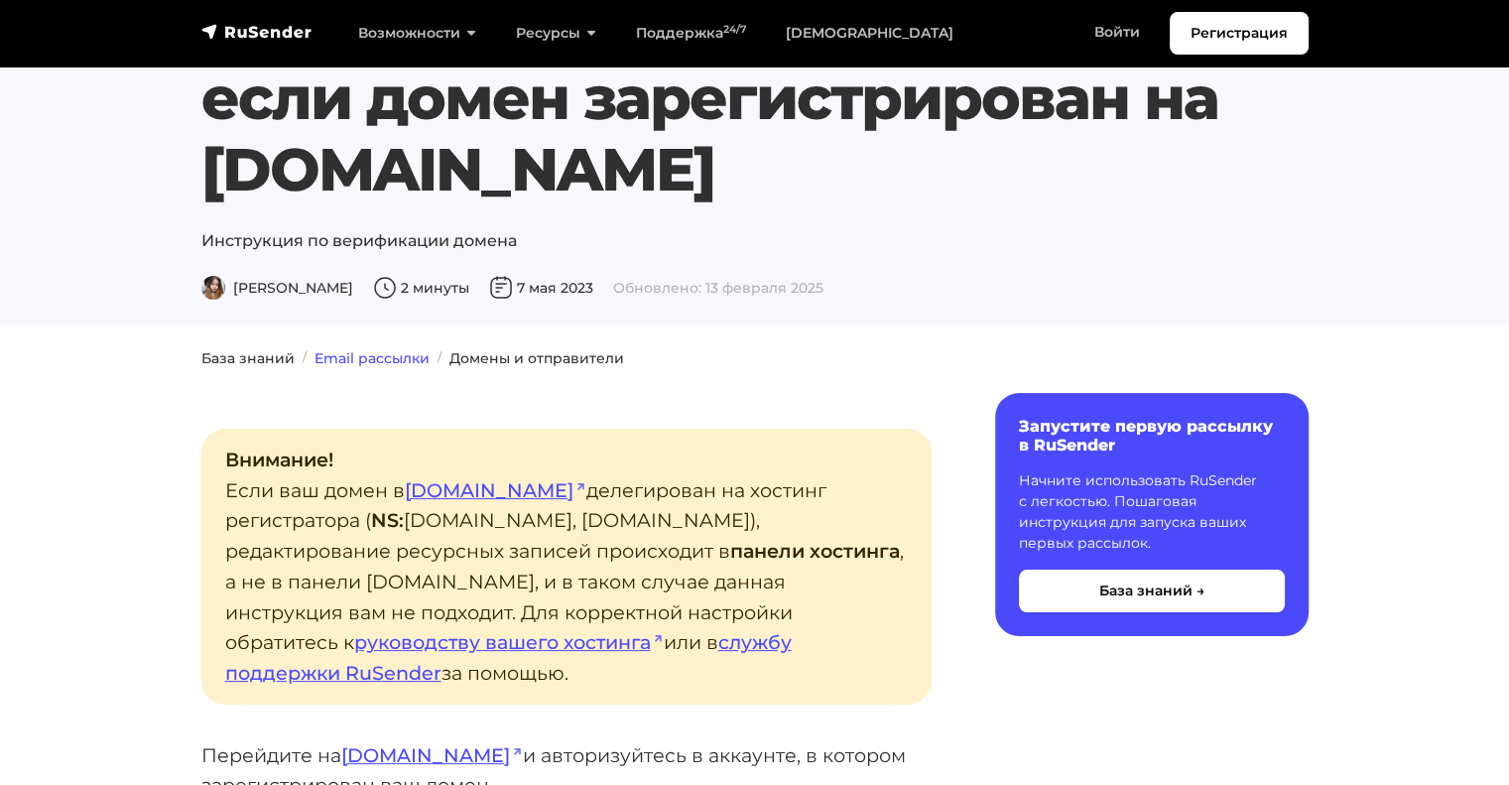
click at [345, 355] on link "Email рассылки" at bounding box center [371, 358] width 115 height 18
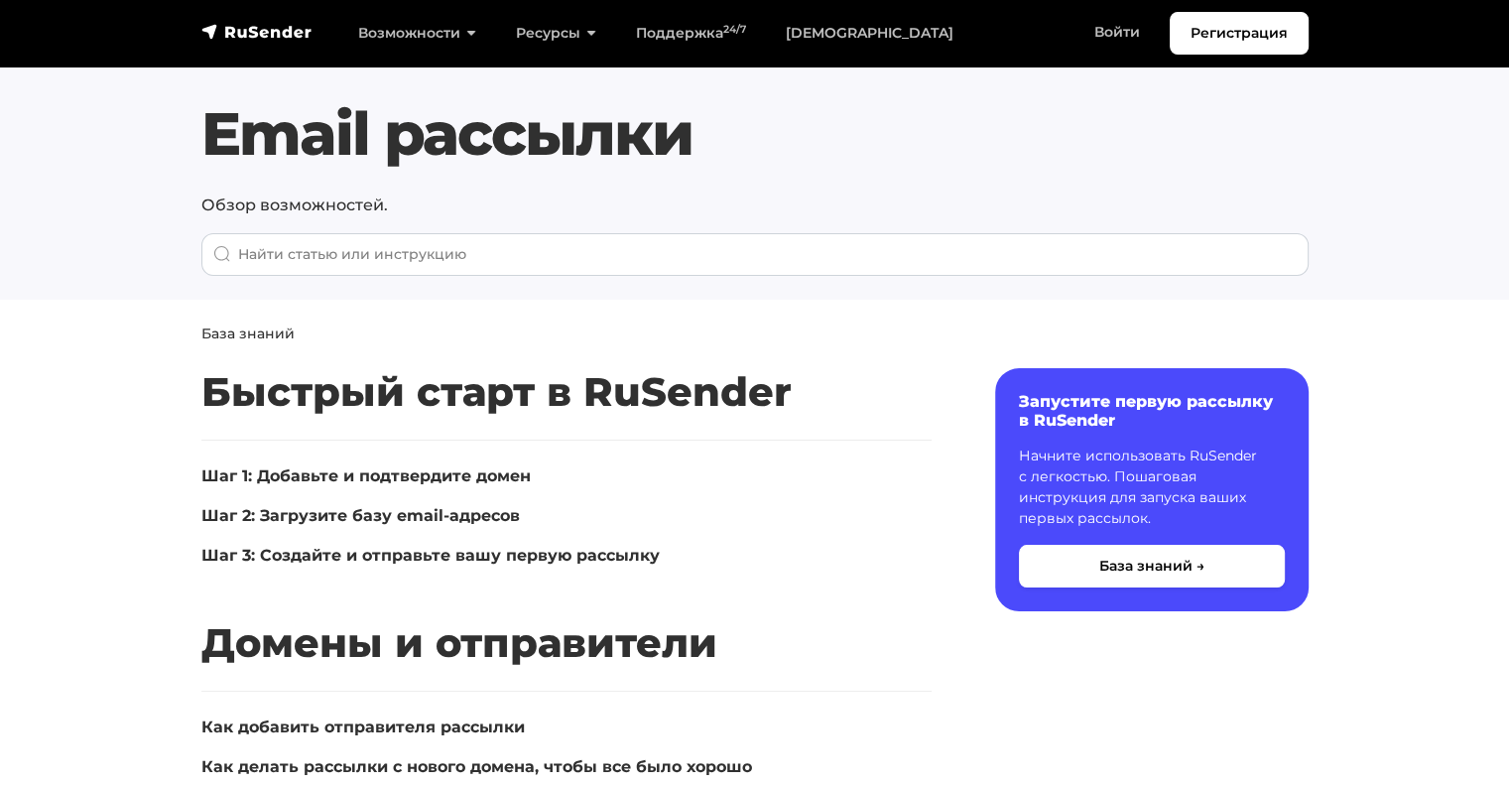
click at [432, 655] on span "Домены и отправители" at bounding box center [459, 642] width 516 height 49
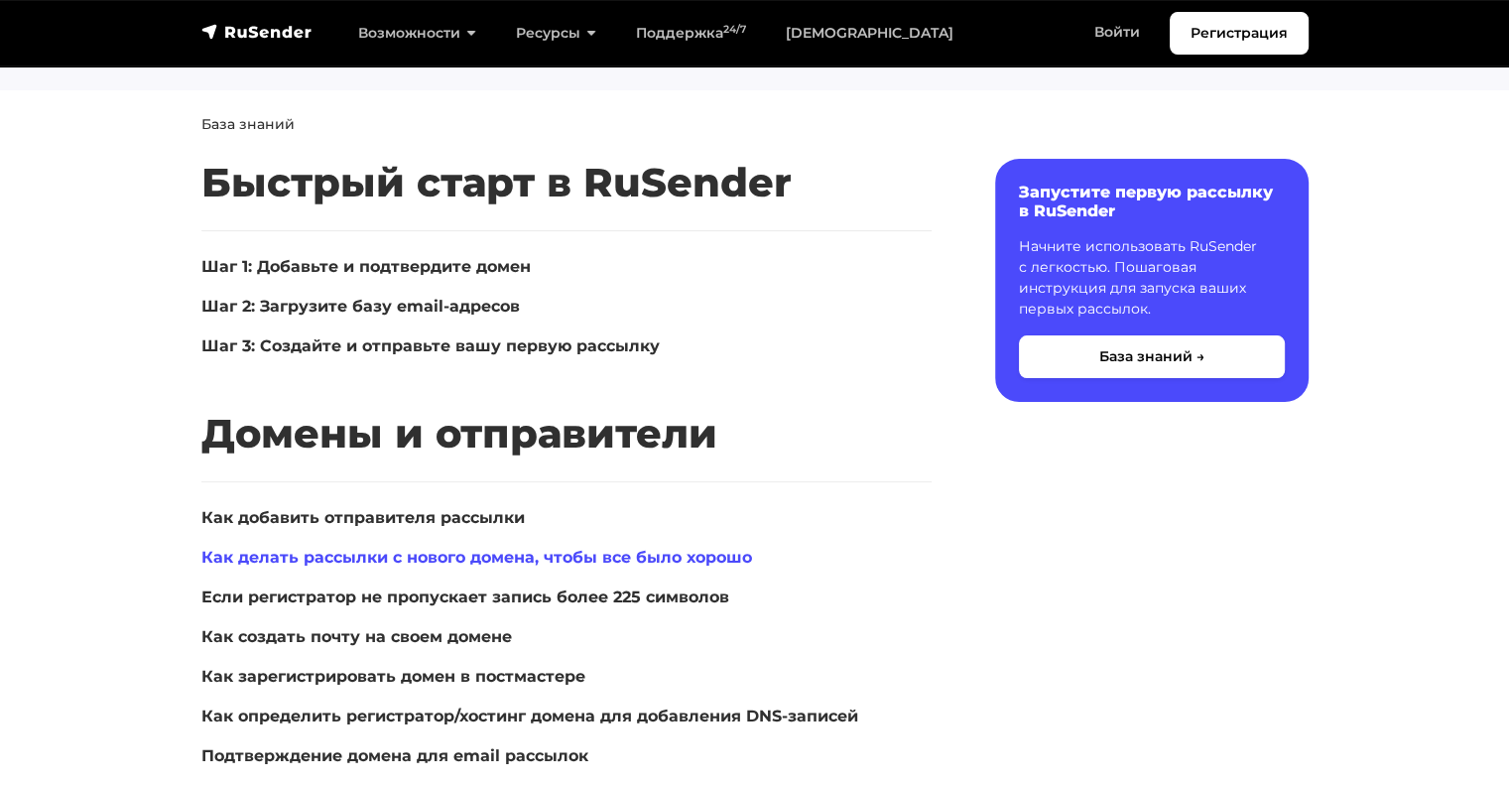
click at [526, 556] on link "Как делать рассылки с нового домена, чтобы все было хорошо" at bounding box center [476, 557] width 551 height 19
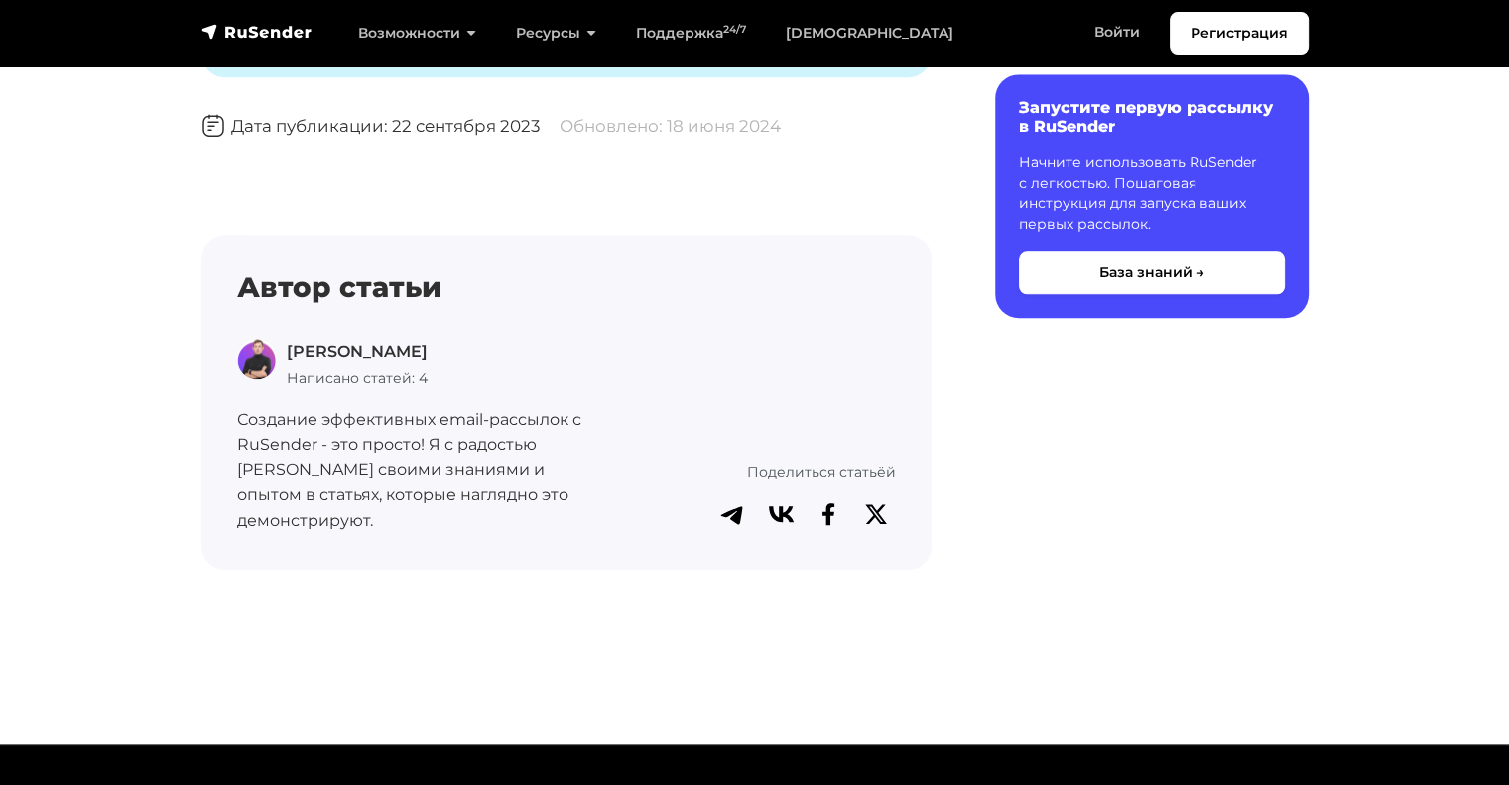
scroll to position [2313, 0]
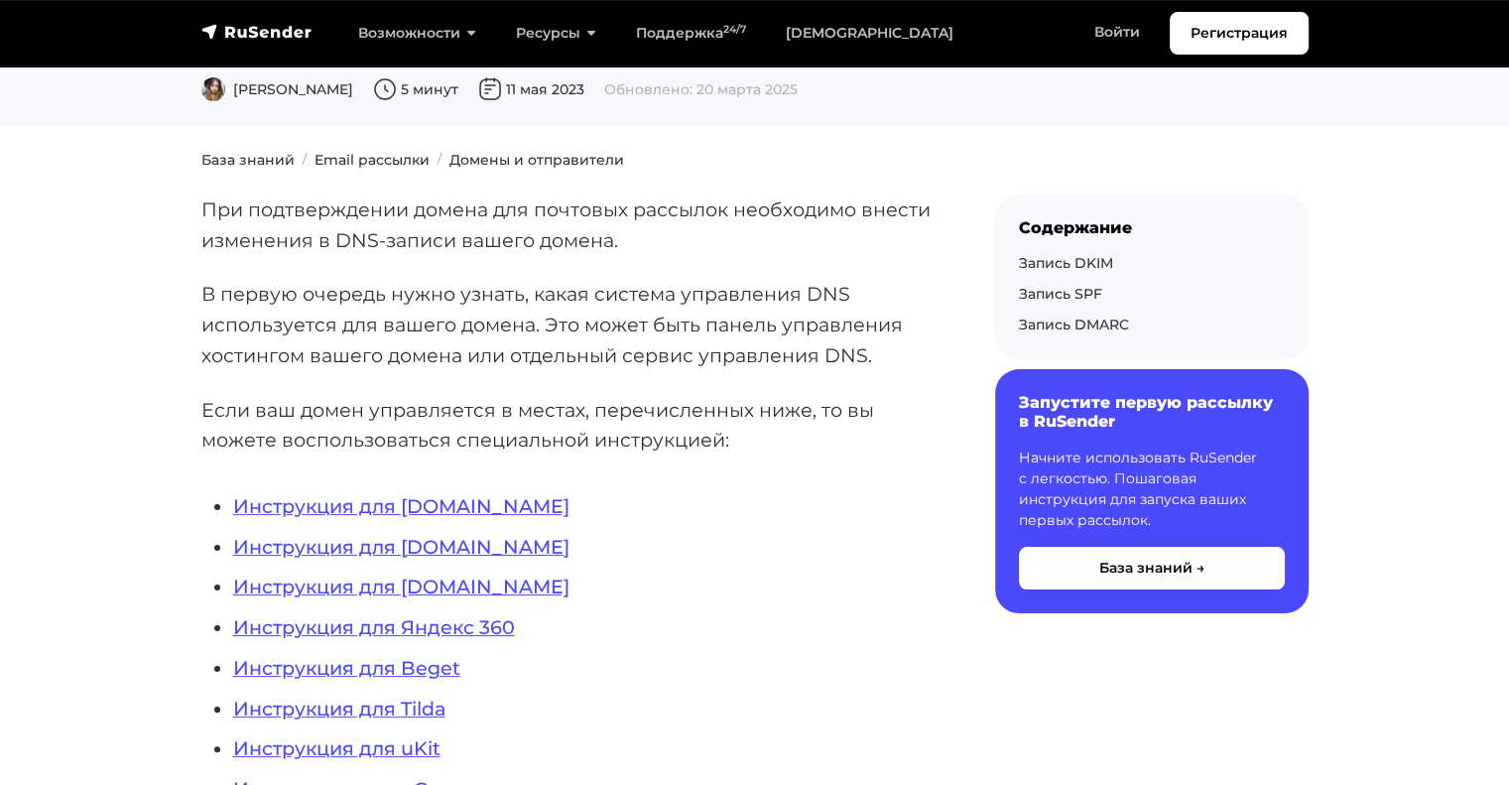
scroll to position [238, 0]
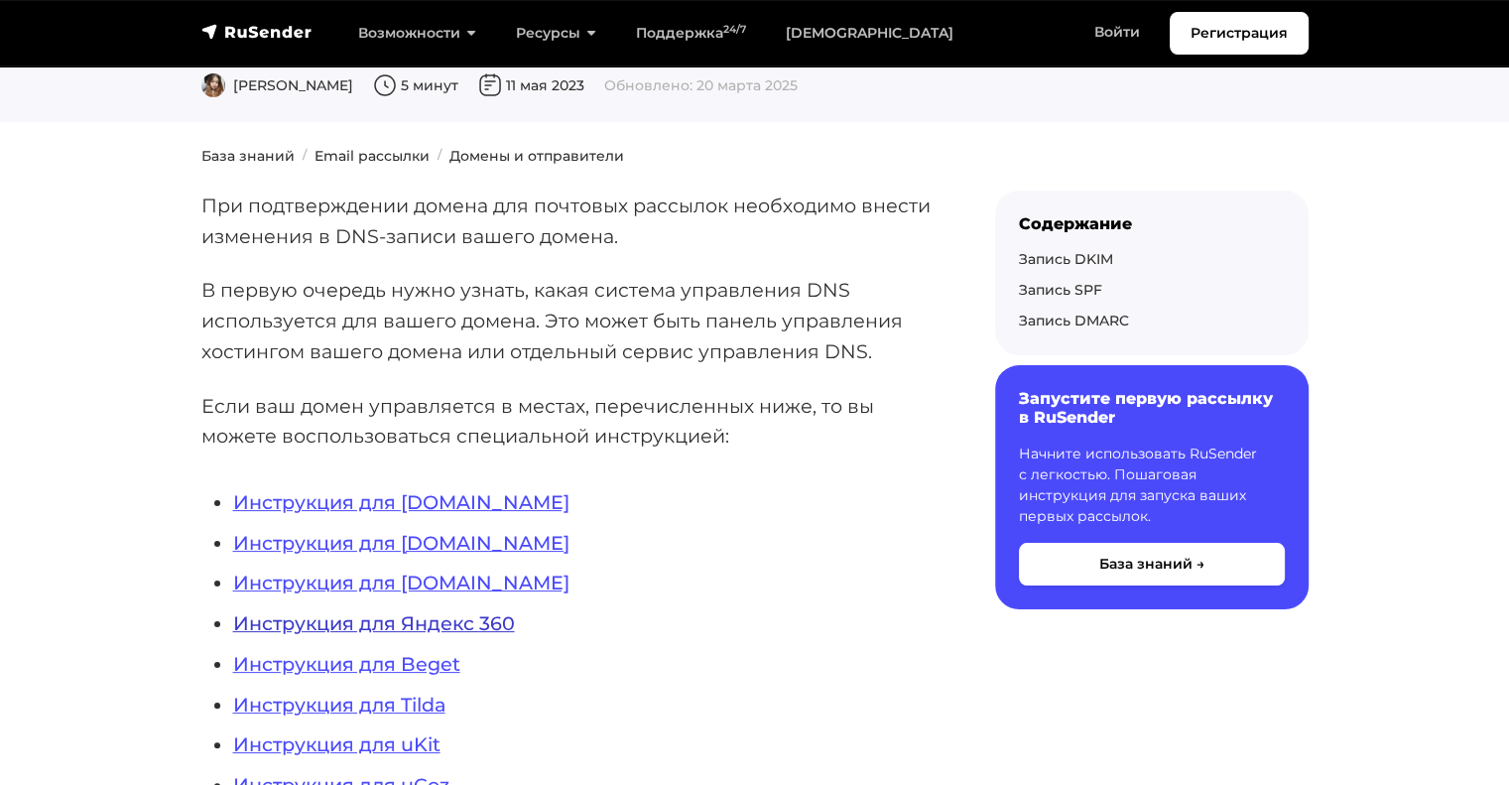
click at [508, 621] on link "Инструкция для Яндекс 360" at bounding box center [374, 623] width 282 height 24
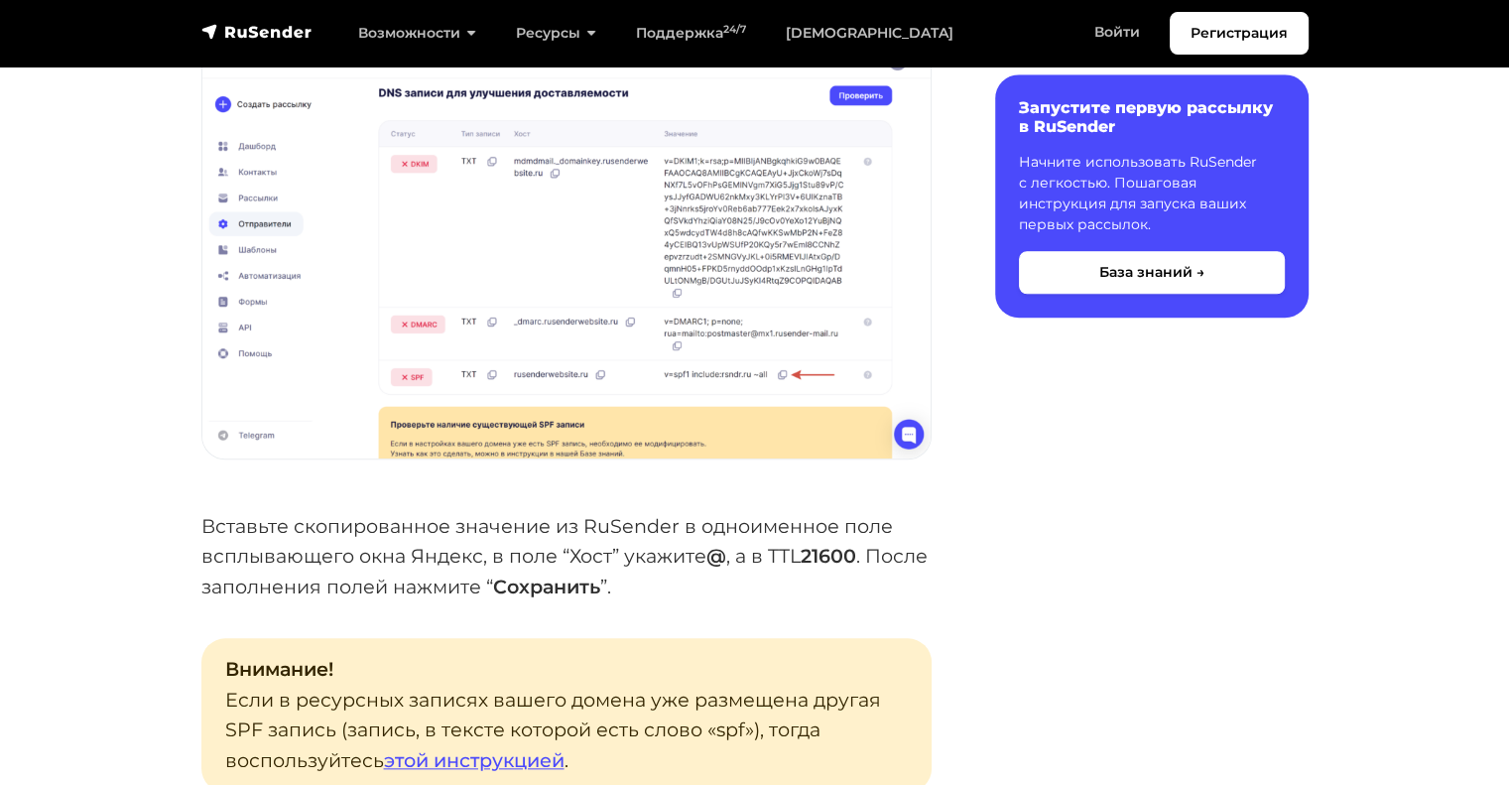
scroll to position [1789, 0]
